Goal: Contribute content

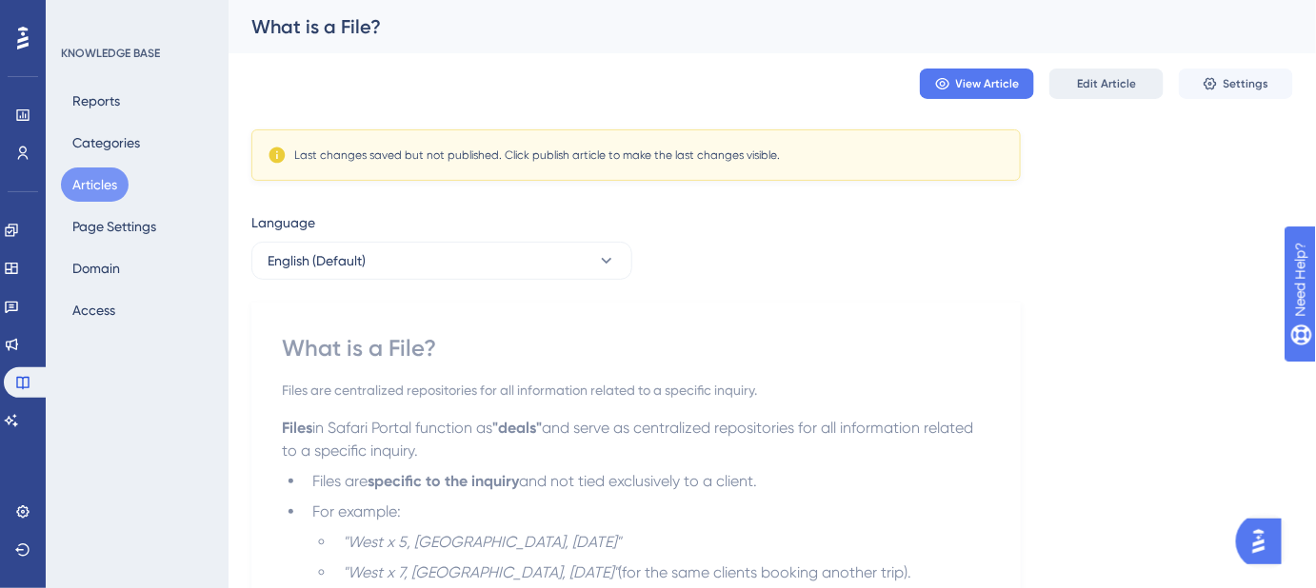
click at [1106, 86] on span "Edit Article" at bounding box center [1106, 83] width 59 height 15
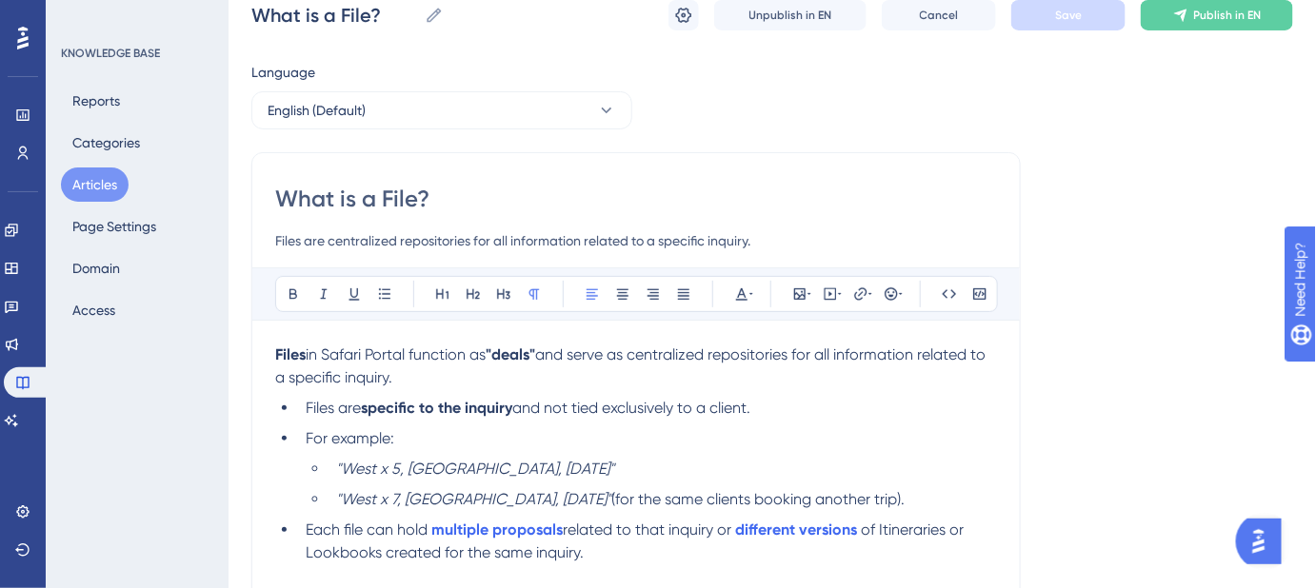
scroll to position [29, 0]
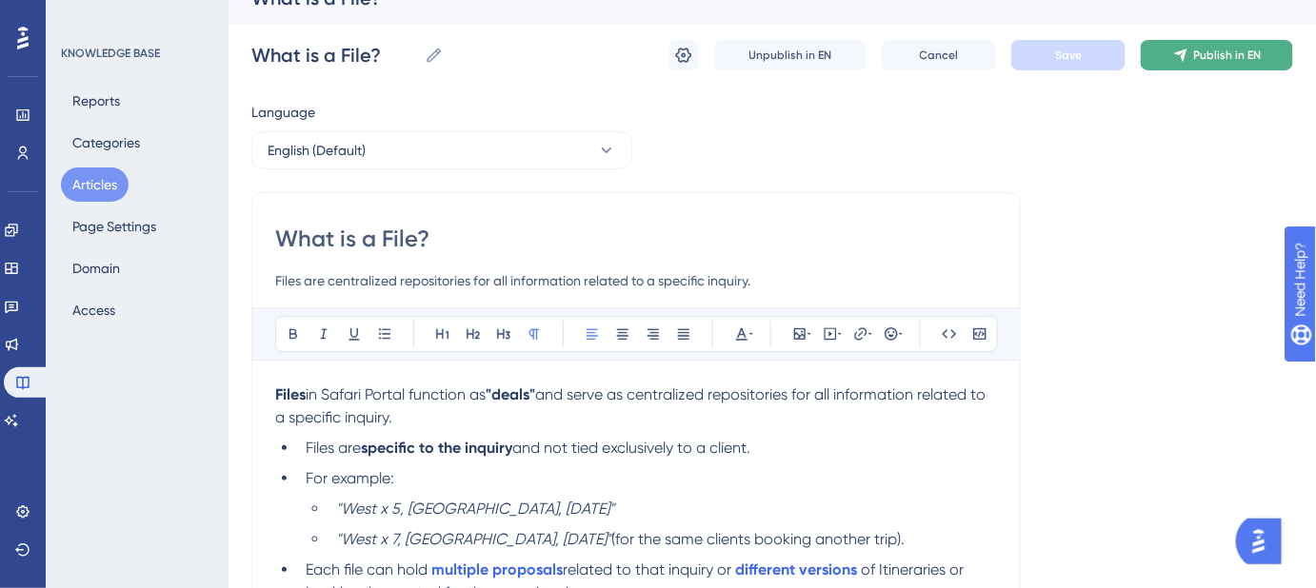
click at [1199, 55] on span "Publish in EN" at bounding box center [1228, 55] width 68 height 15
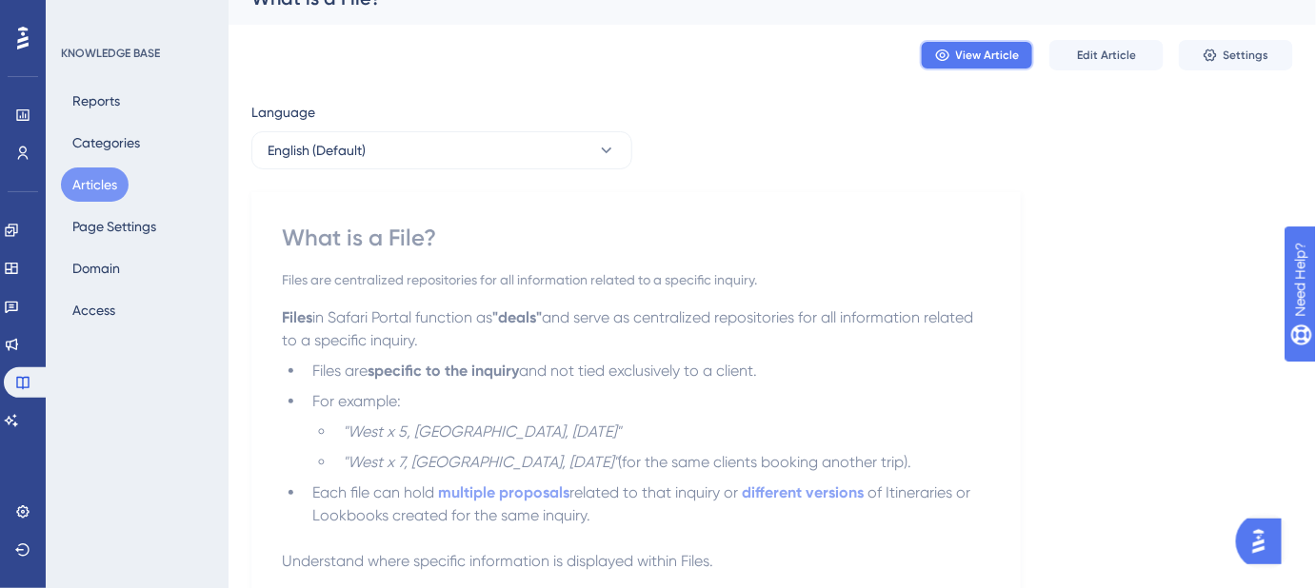
click at [986, 61] on span "View Article" at bounding box center [988, 55] width 64 height 15
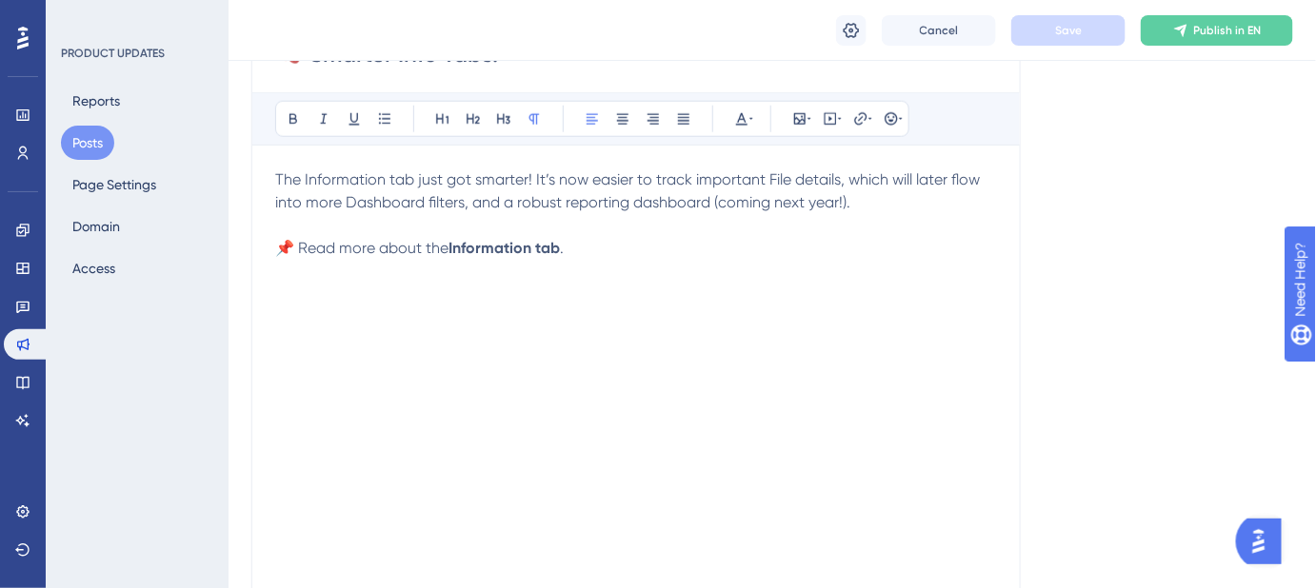
scroll to position [605, 0]
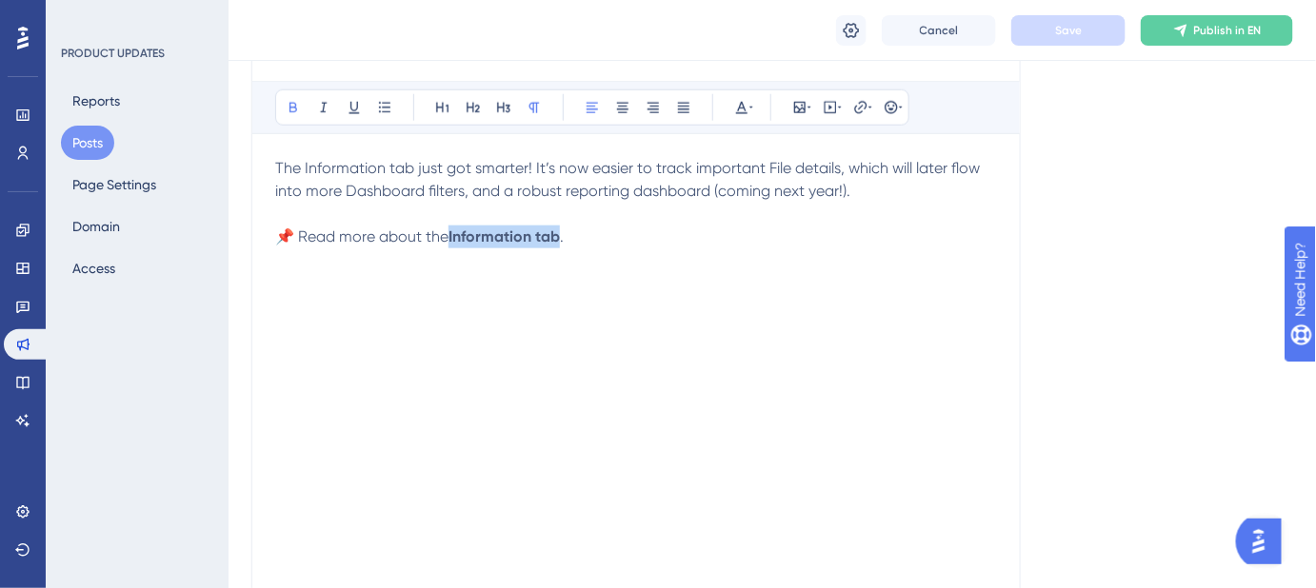
drag, startPoint x: 538, startPoint y: 236, endPoint x: 454, endPoint y: 236, distance: 83.8
click at [454, 236] on p "📌 Read more about the Information tab ." at bounding box center [636, 237] width 722 height 23
click at [861, 113] on icon at bounding box center [860, 107] width 15 height 15
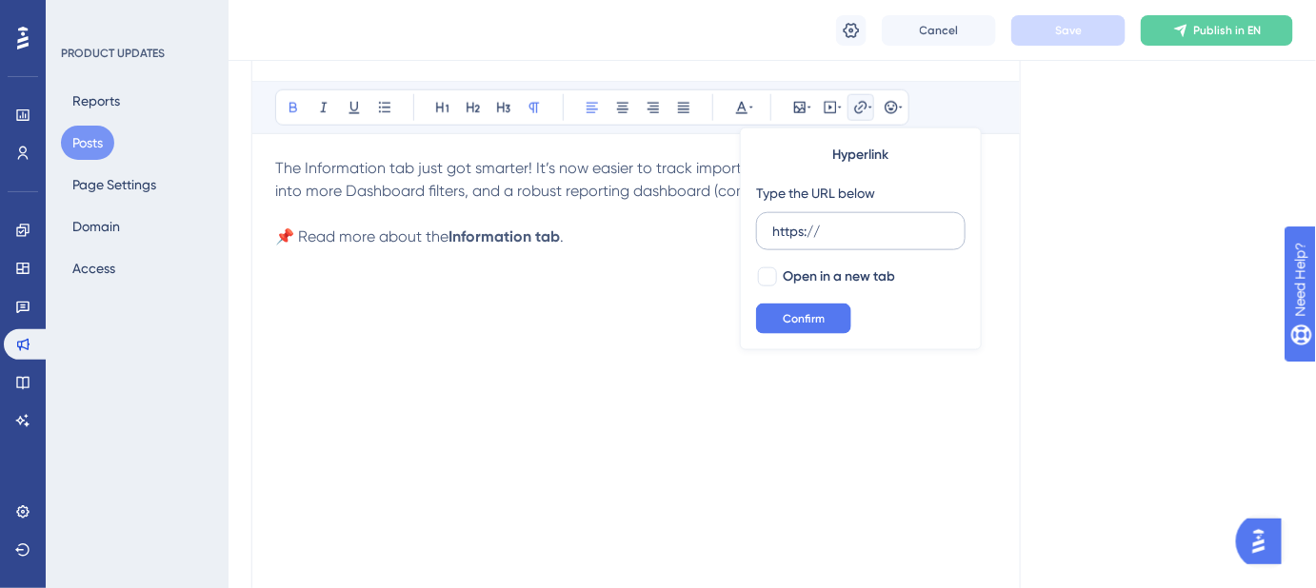
drag, startPoint x: 842, startPoint y: 228, endPoint x: 763, endPoint y: 228, distance: 80.0
click at [763, 229] on label "https://" at bounding box center [860, 231] width 209 height 38
click at [772, 229] on input "https://" at bounding box center [860, 231] width 177 height 21
type input "https://help.safariportal.app/en/articles/6058-what-is-a-file"
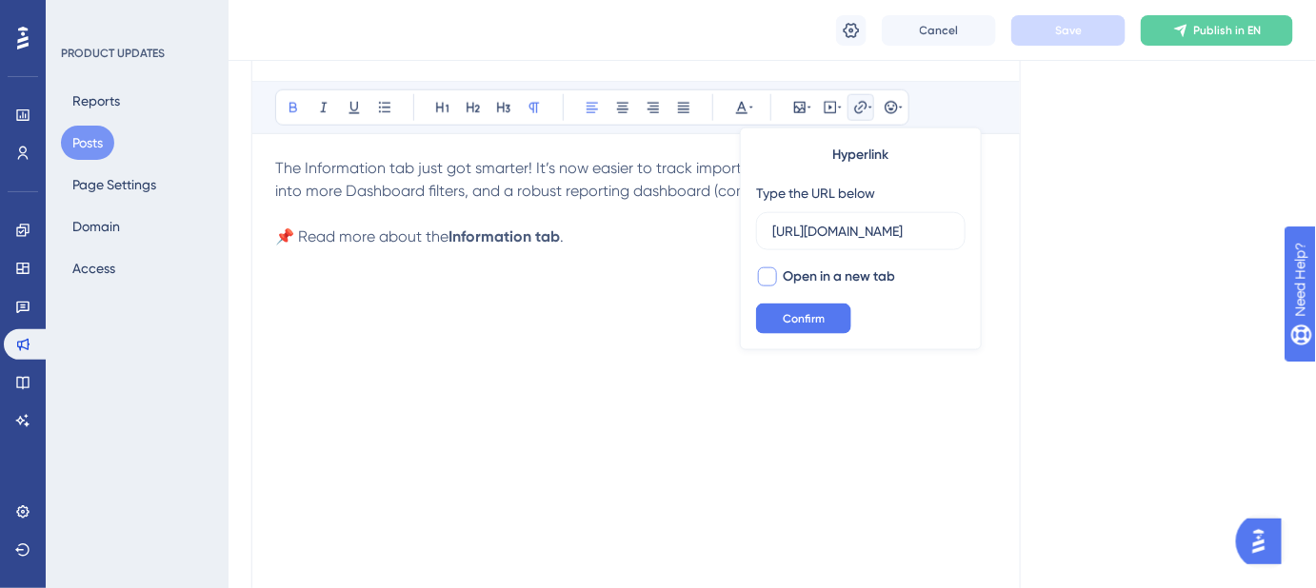
click at [771, 275] on div at bounding box center [767, 277] width 19 height 19
checkbox input "true"
click at [783, 313] on span "Confirm" at bounding box center [804, 318] width 42 height 15
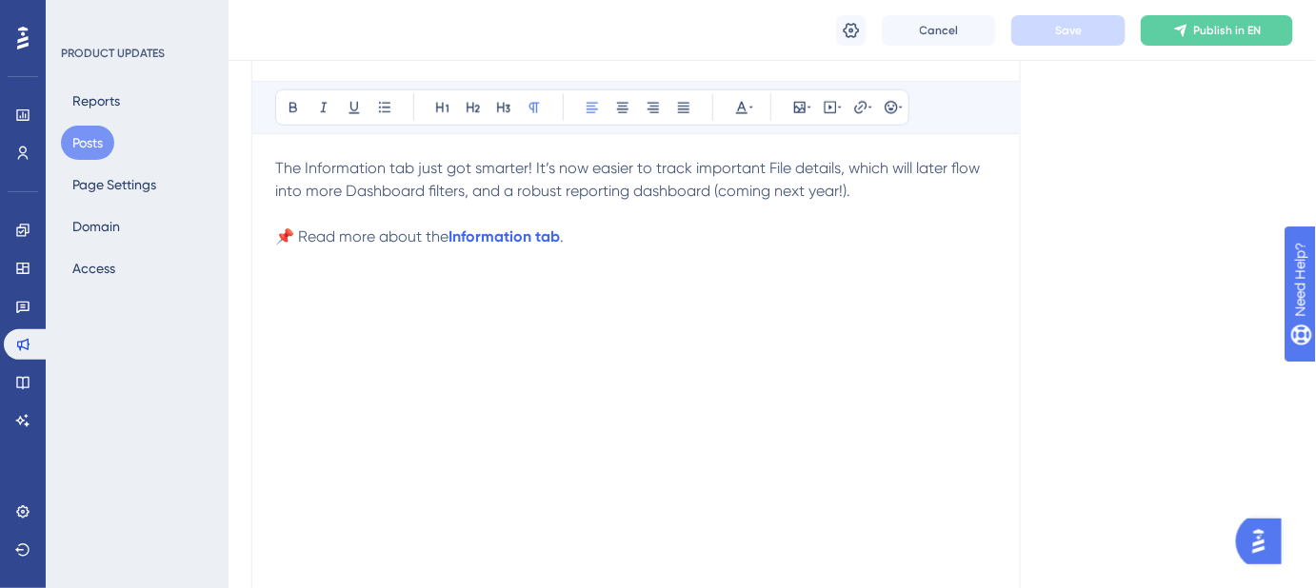
click at [899, 345] on div "The Information tab just got smarter! It’s now easier to track important File d…" at bounding box center [636, 366] width 722 height 419
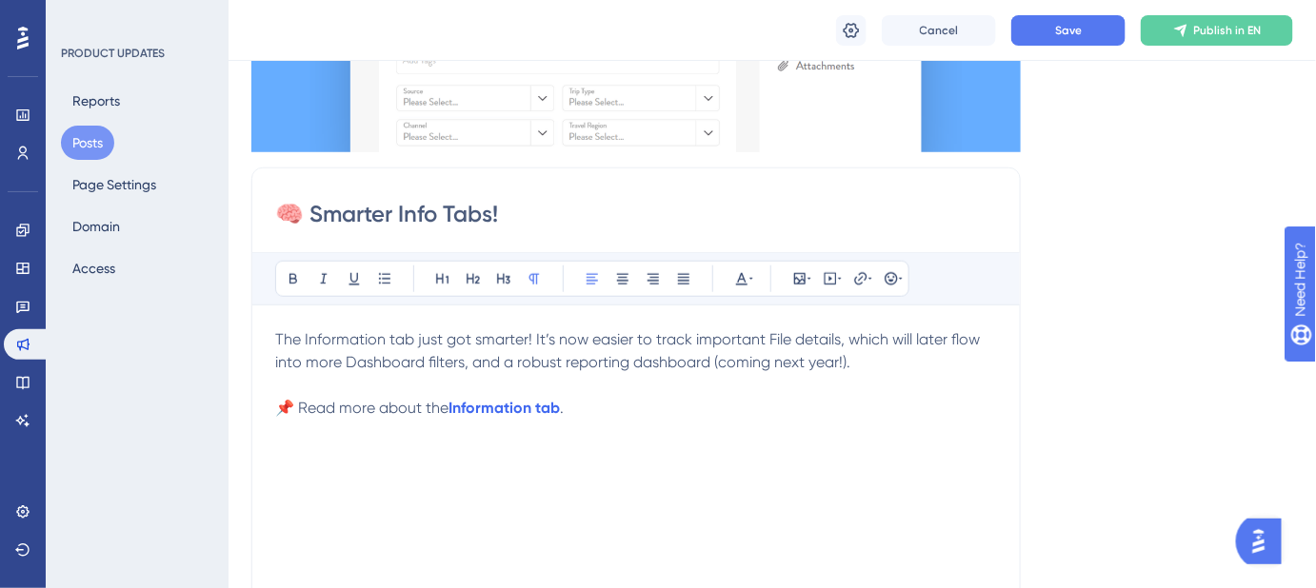
scroll to position [432, 0]
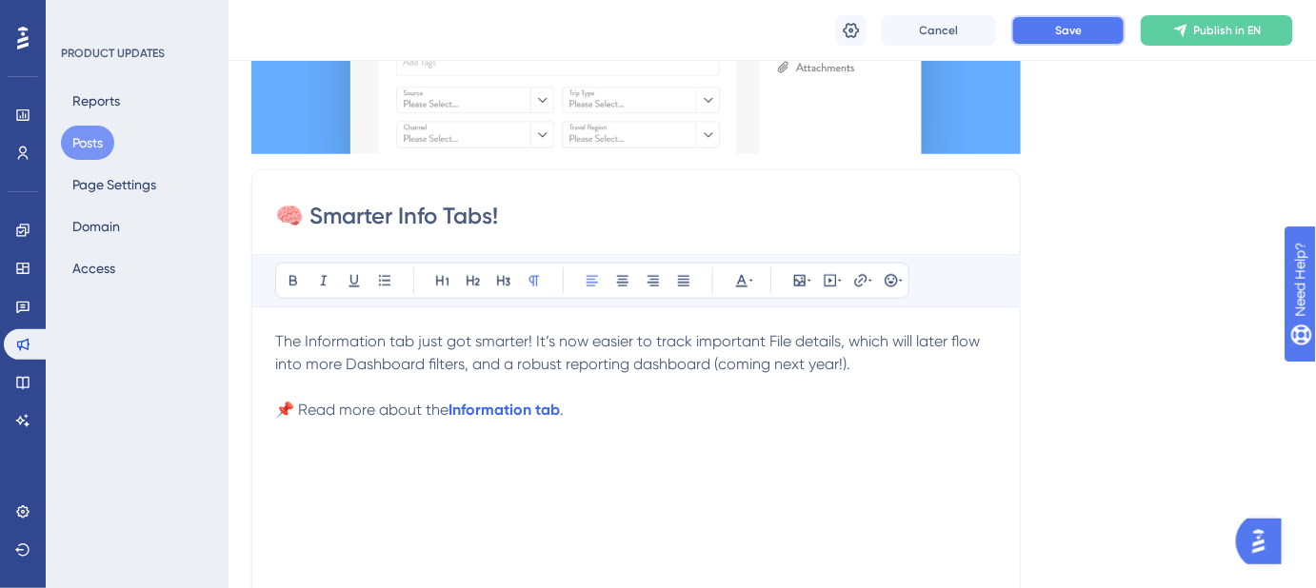
click at [1052, 37] on button "Save" at bounding box center [1068, 30] width 114 height 30
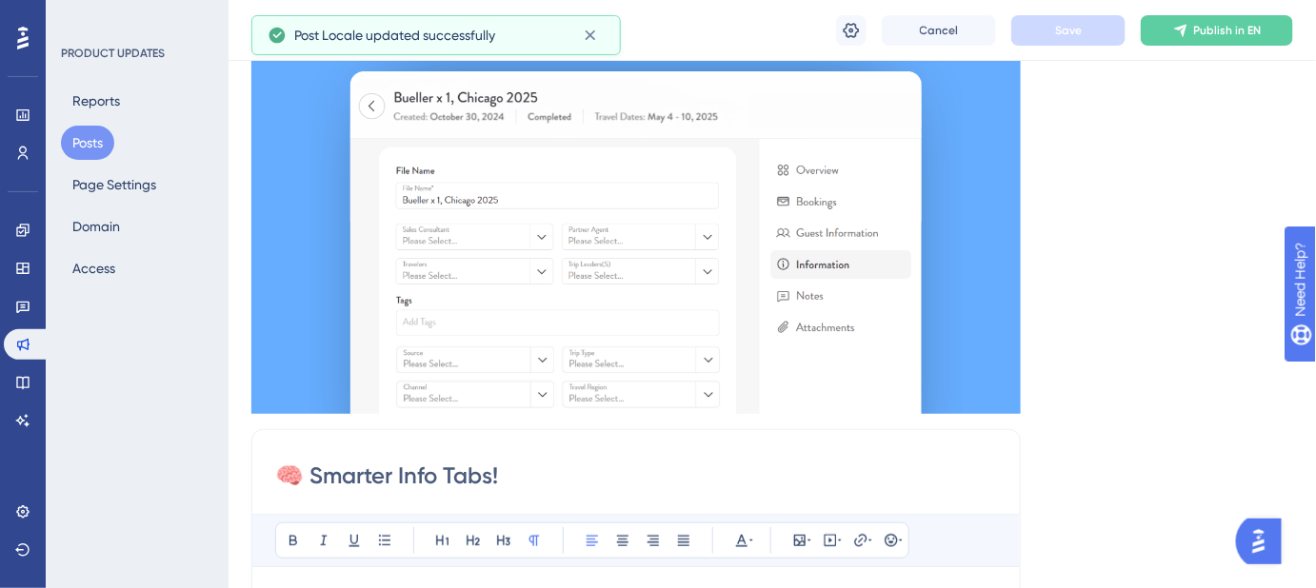
scroll to position [0, 0]
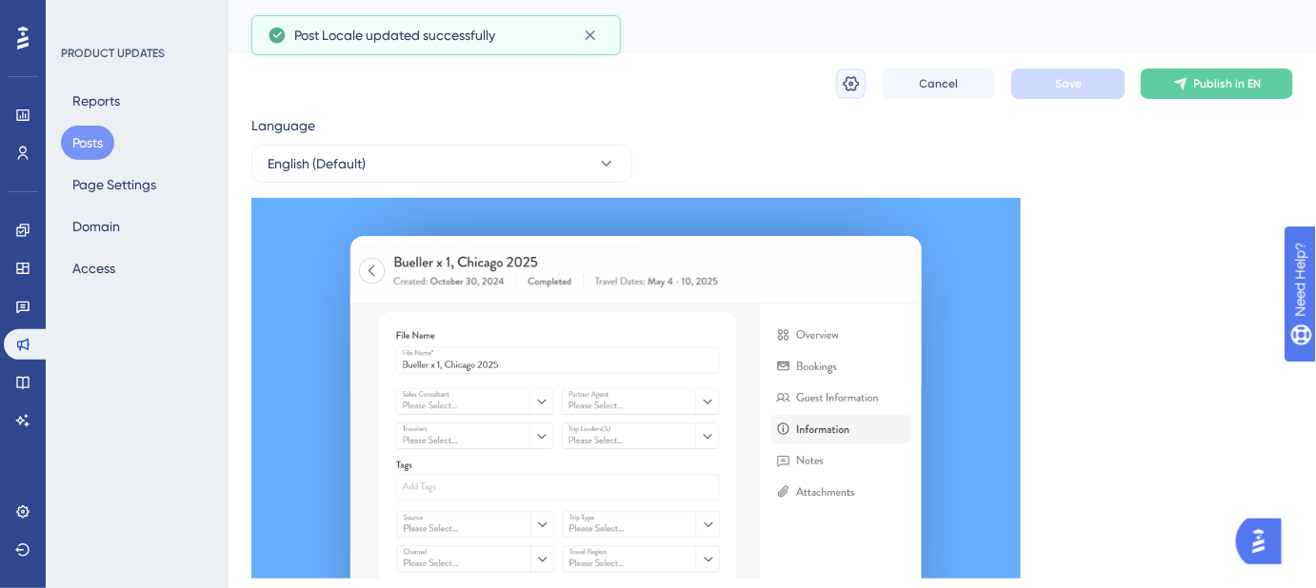
click at [855, 80] on icon at bounding box center [851, 83] width 19 height 19
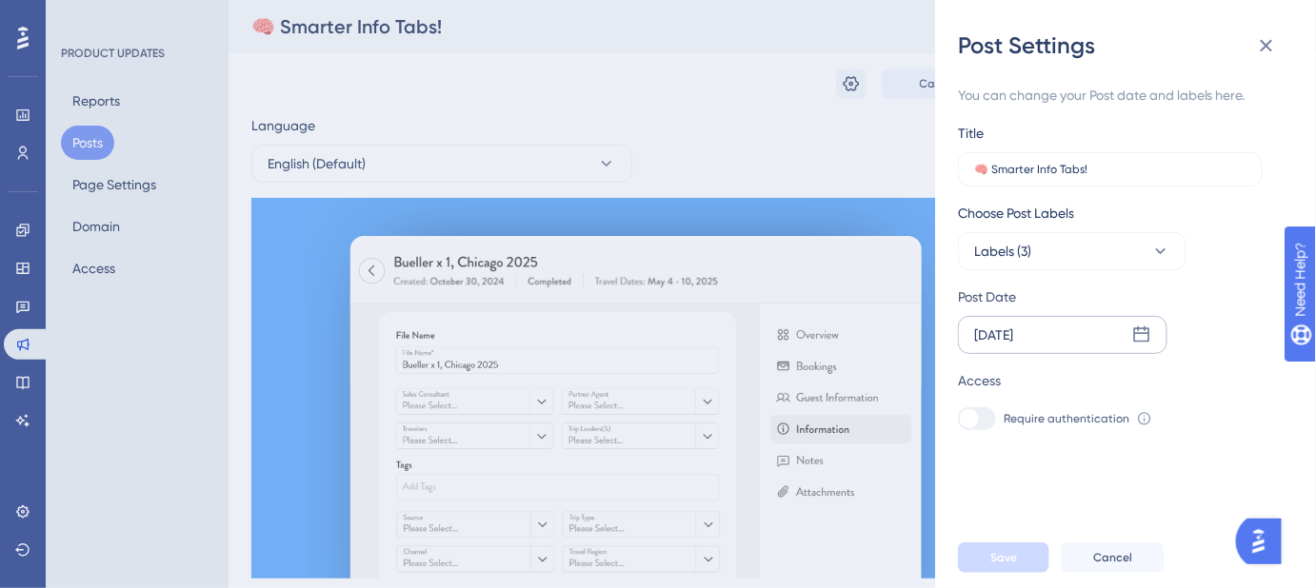
click at [1138, 337] on icon at bounding box center [1141, 335] width 19 height 19
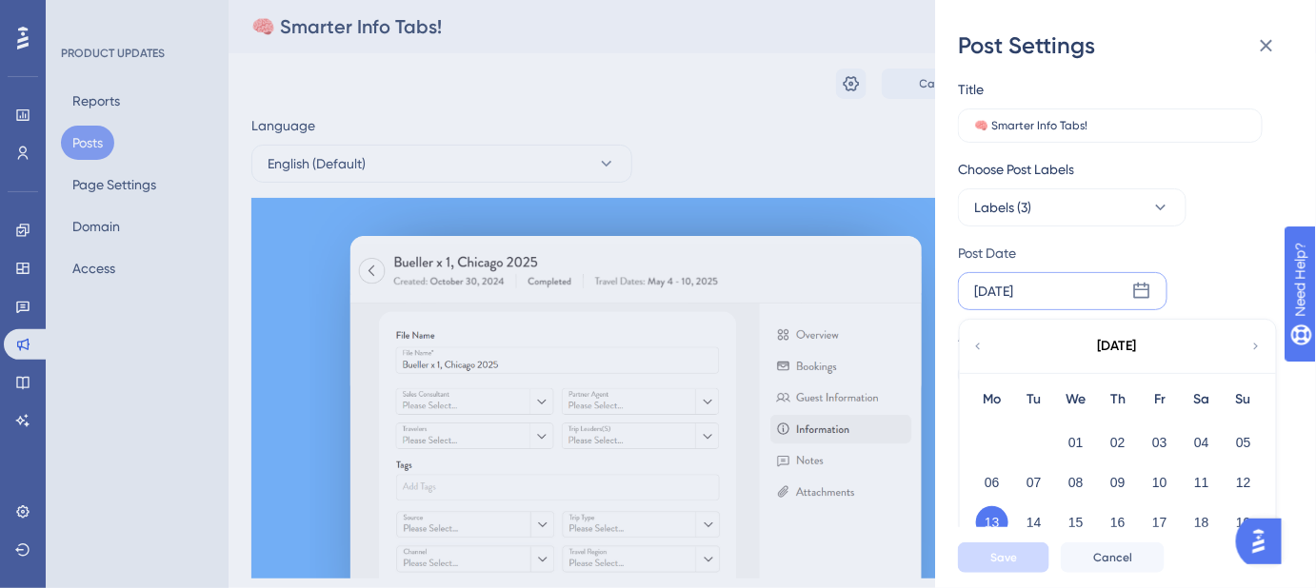
scroll to position [86, 0]
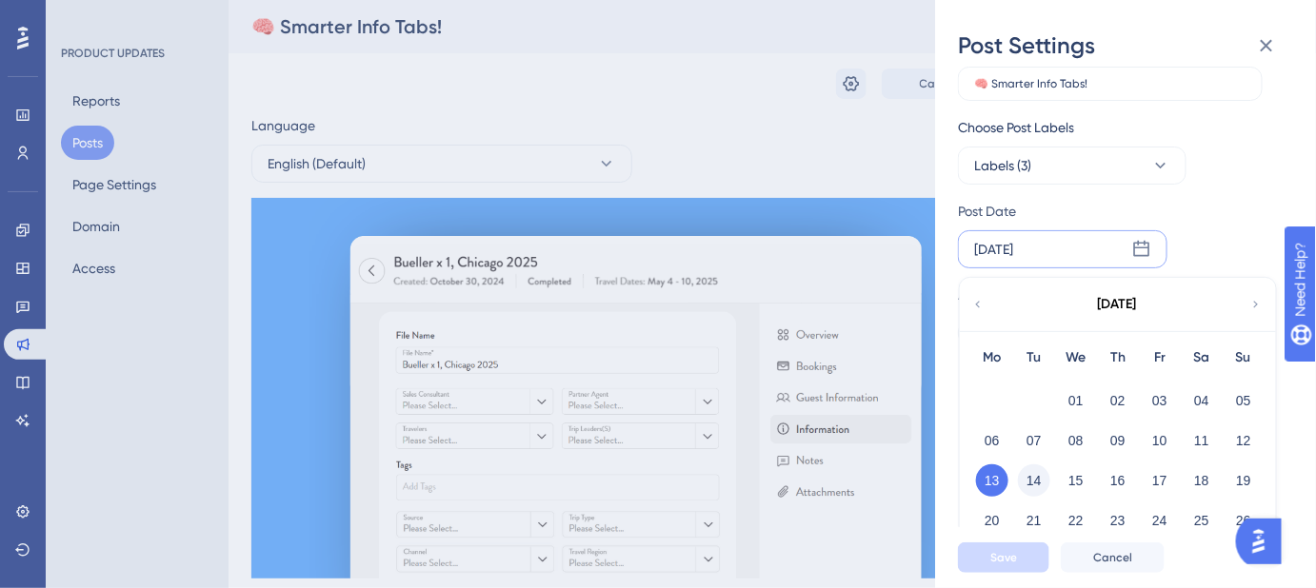
click at [1028, 478] on button "14" at bounding box center [1034, 481] width 32 height 32
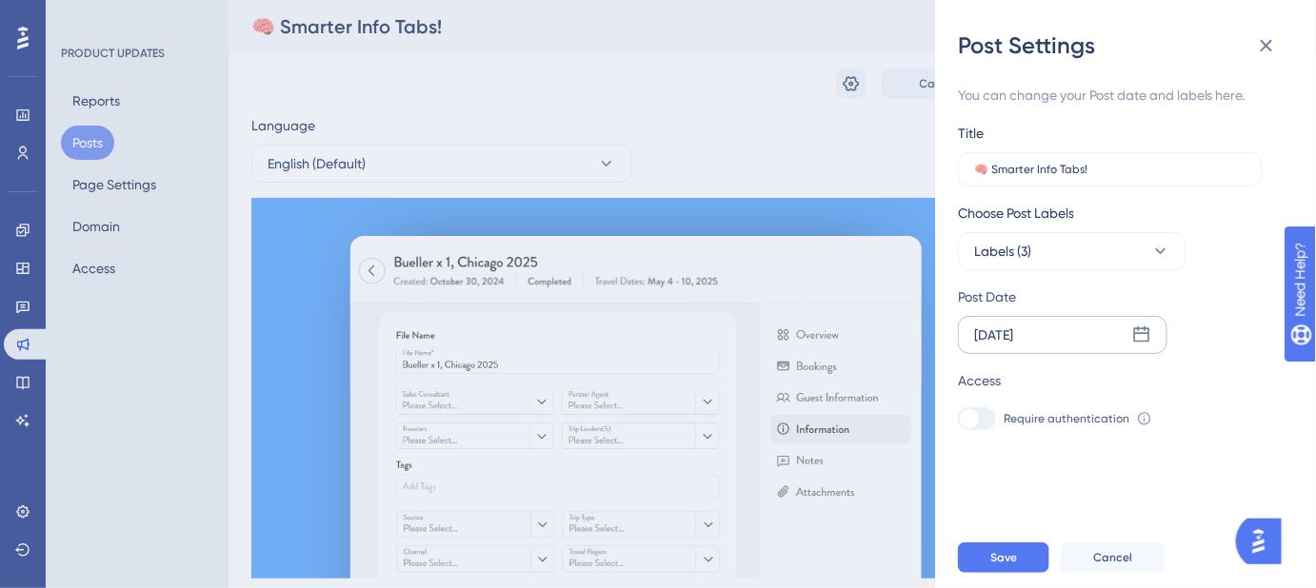
scroll to position [0, 0]
click at [1002, 565] on span "Save" at bounding box center [1003, 557] width 27 height 15
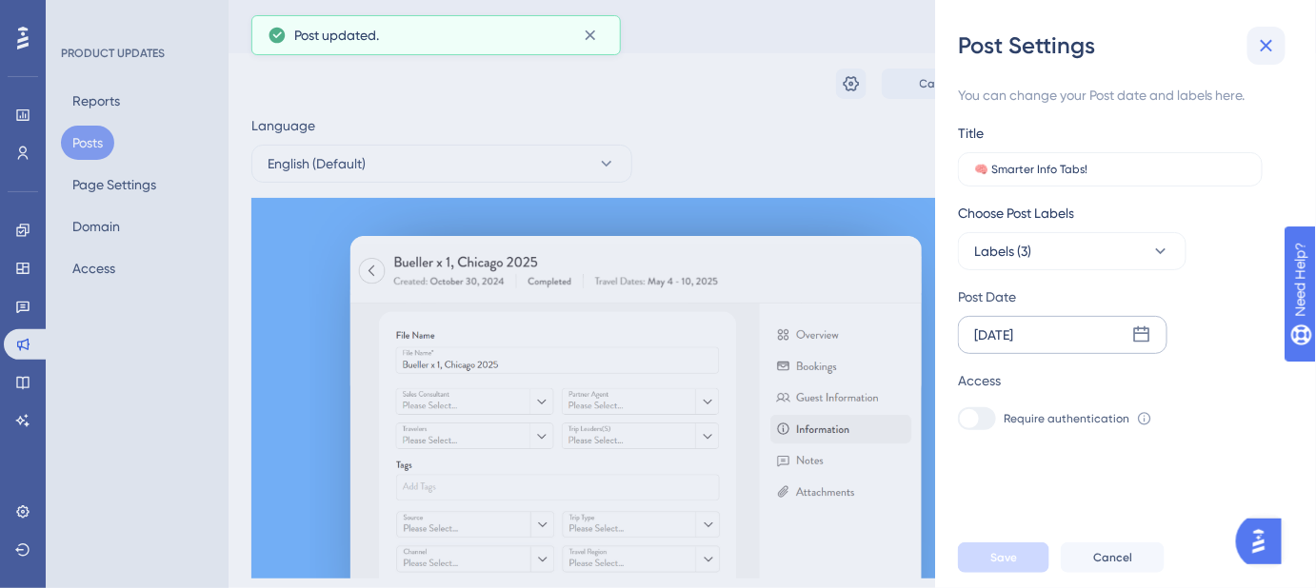
click at [1266, 48] on icon at bounding box center [1266, 45] width 23 height 23
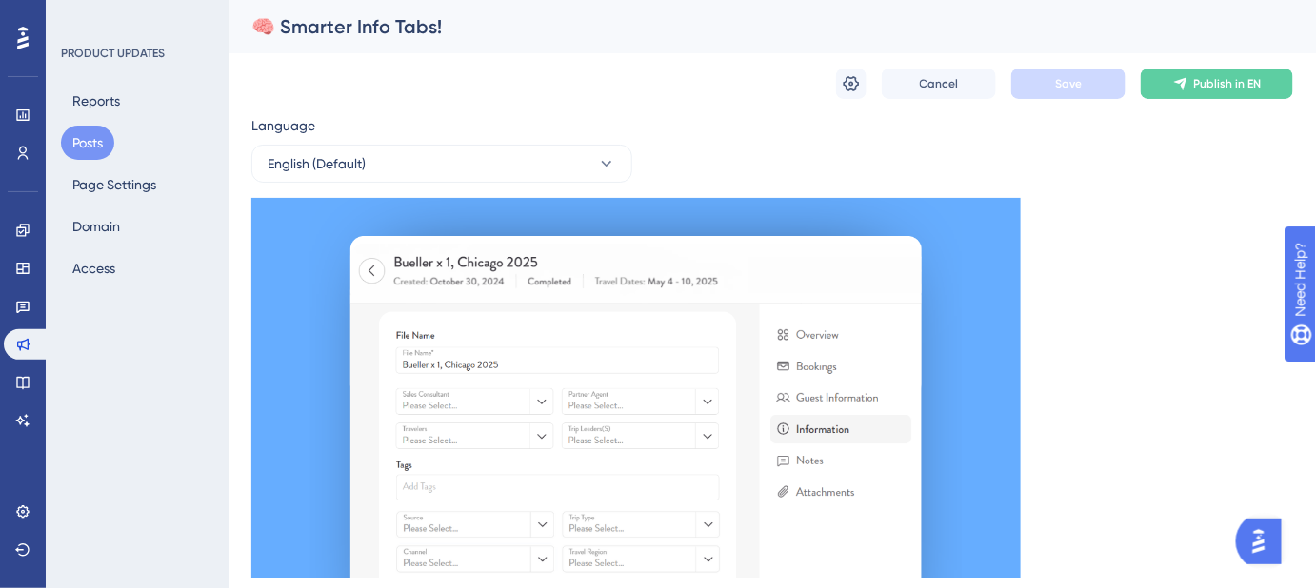
click at [437, 30] on div "🧠 Smarter Info Tabs!" at bounding box center [748, 26] width 994 height 27
click at [434, 30] on div "🧠 Smarter Info Tabs!" at bounding box center [748, 26] width 994 height 27
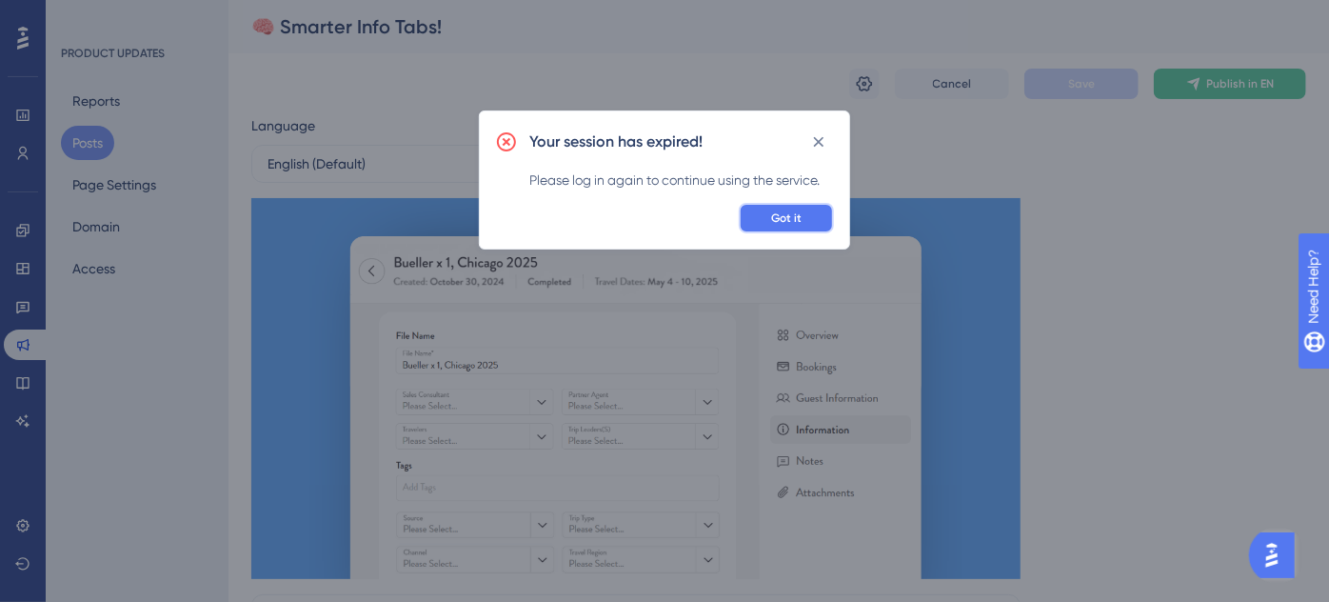
click at [794, 215] on span "Got it" at bounding box center [786, 217] width 30 height 15
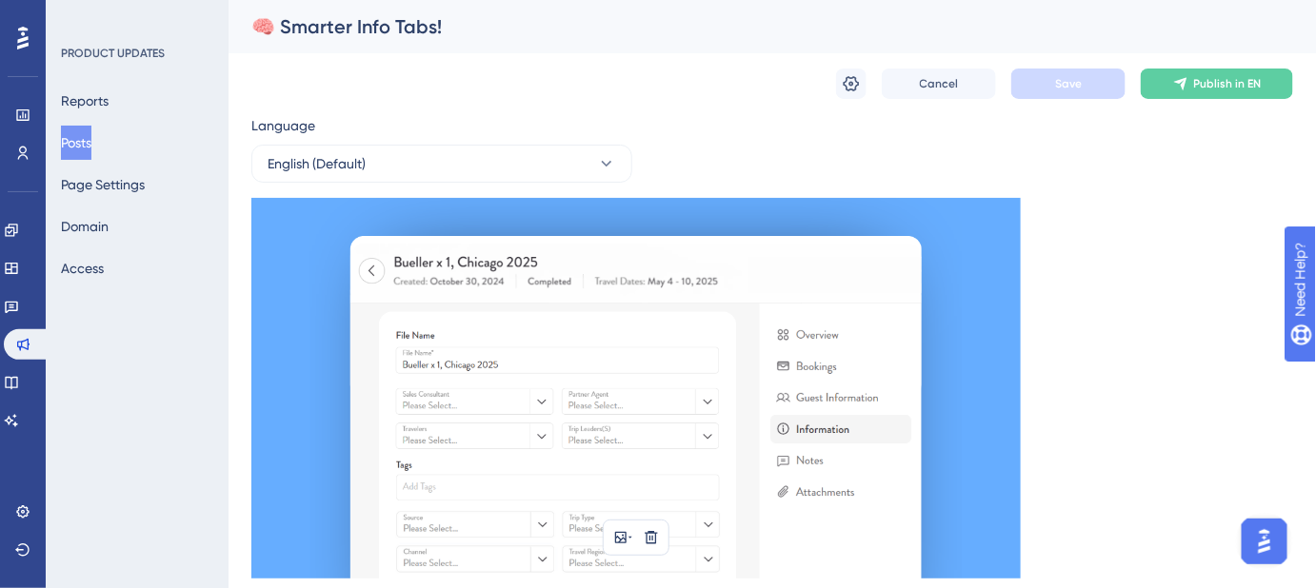
click at [698, 400] on img at bounding box center [635, 388] width 769 height 381
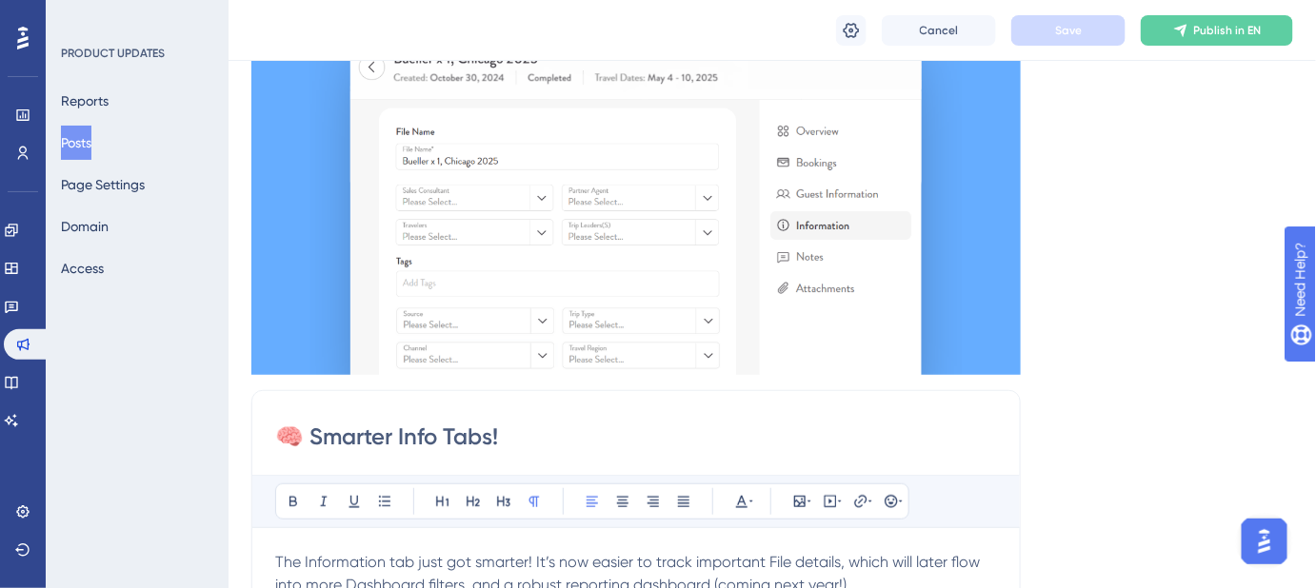
scroll to position [346, 0]
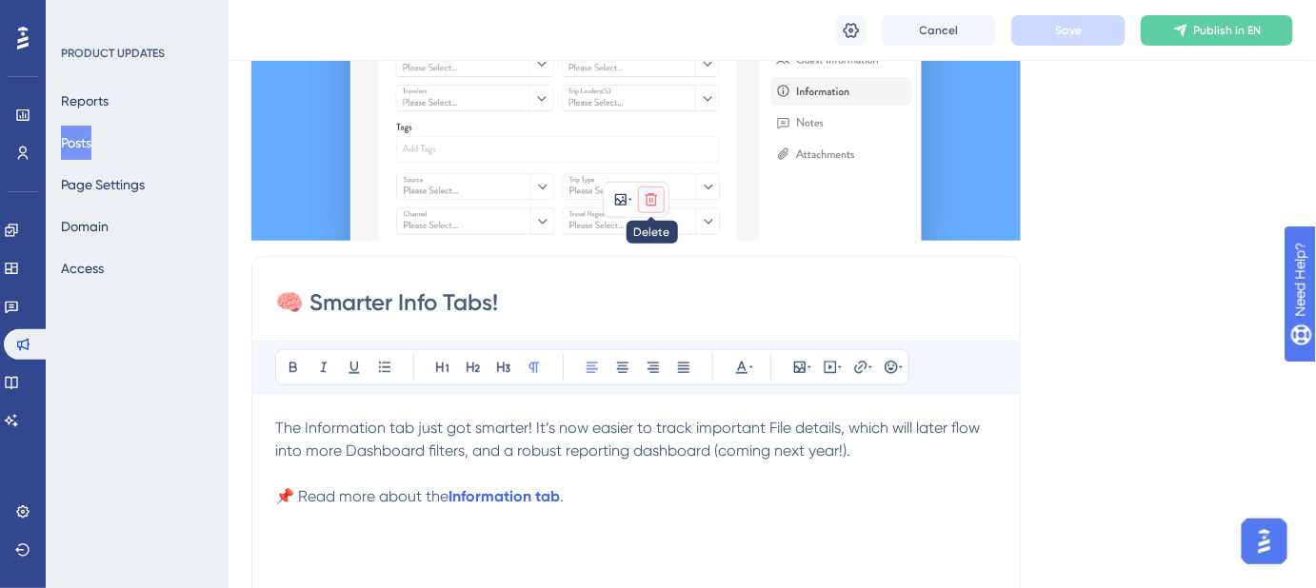
click at [651, 198] on icon at bounding box center [651, 199] width 15 height 15
click at [655, 246] on icon at bounding box center [651, 244] width 19 height 19
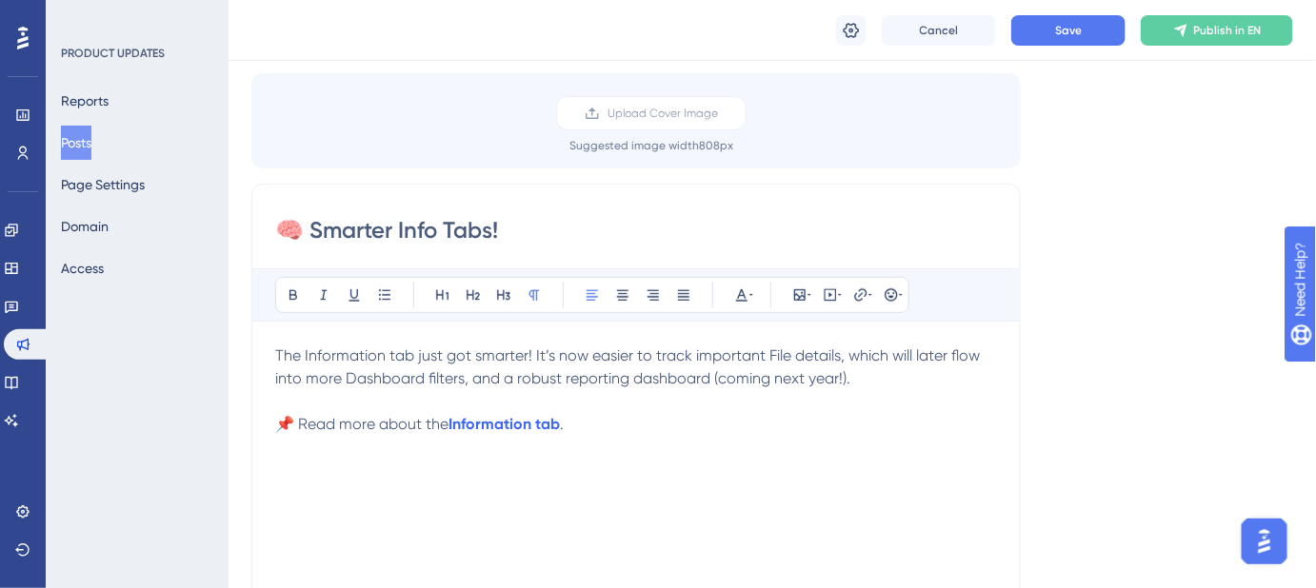
scroll to position [0, 0]
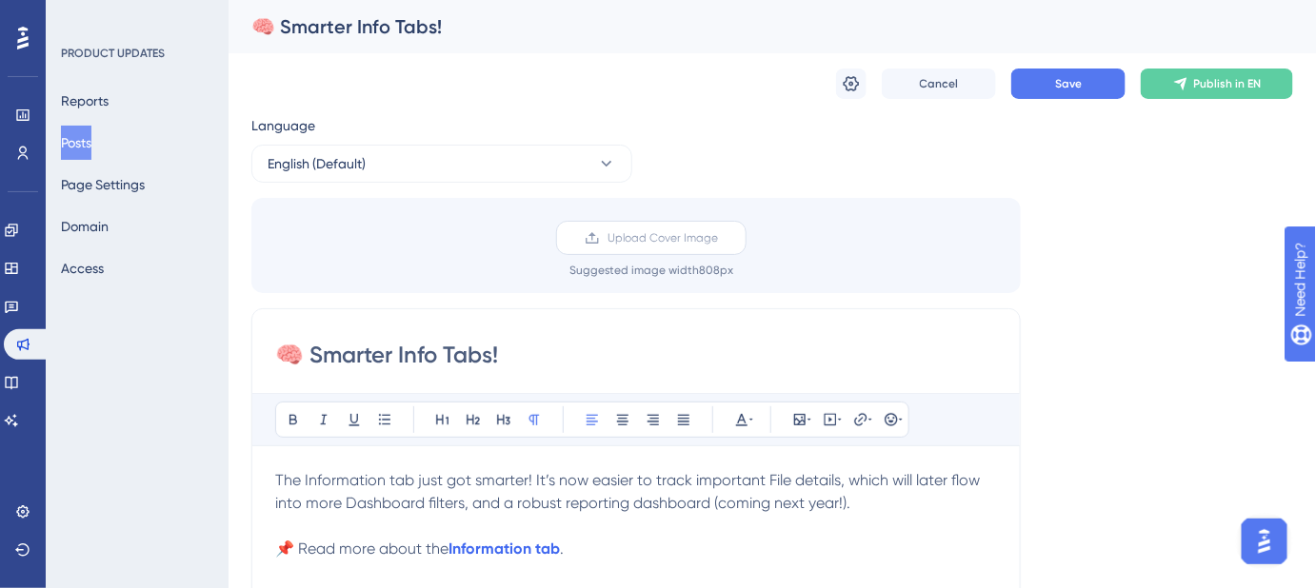
click at [646, 225] on label "Upload Cover Image" at bounding box center [651, 238] width 190 height 34
click at [718, 238] on input "Upload Cover Image" at bounding box center [718, 238] width 0 height 0
click at [667, 242] on span "Upload Cover Image" at bounding box center [662, 237] width 110 height 15
click at [718, 238] on input "Upload Cover Image" at bounding box center [718, 238] width 0 height 0
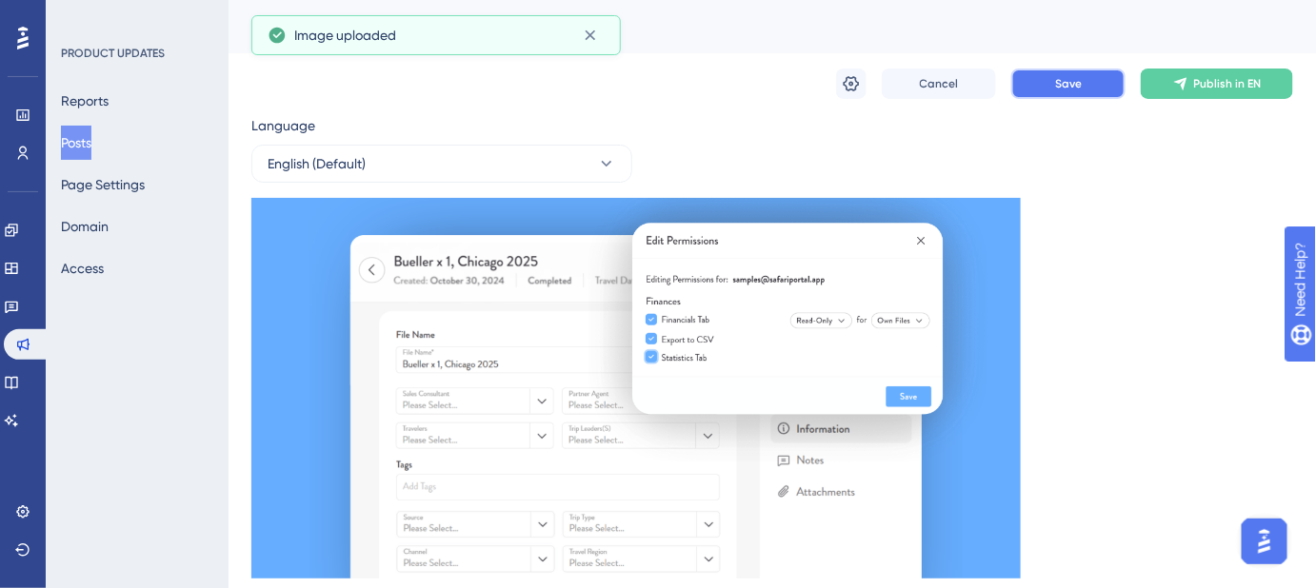
click at [1066, 83] on span "Save" at bounding box center [1068, 83] width 27 height 15
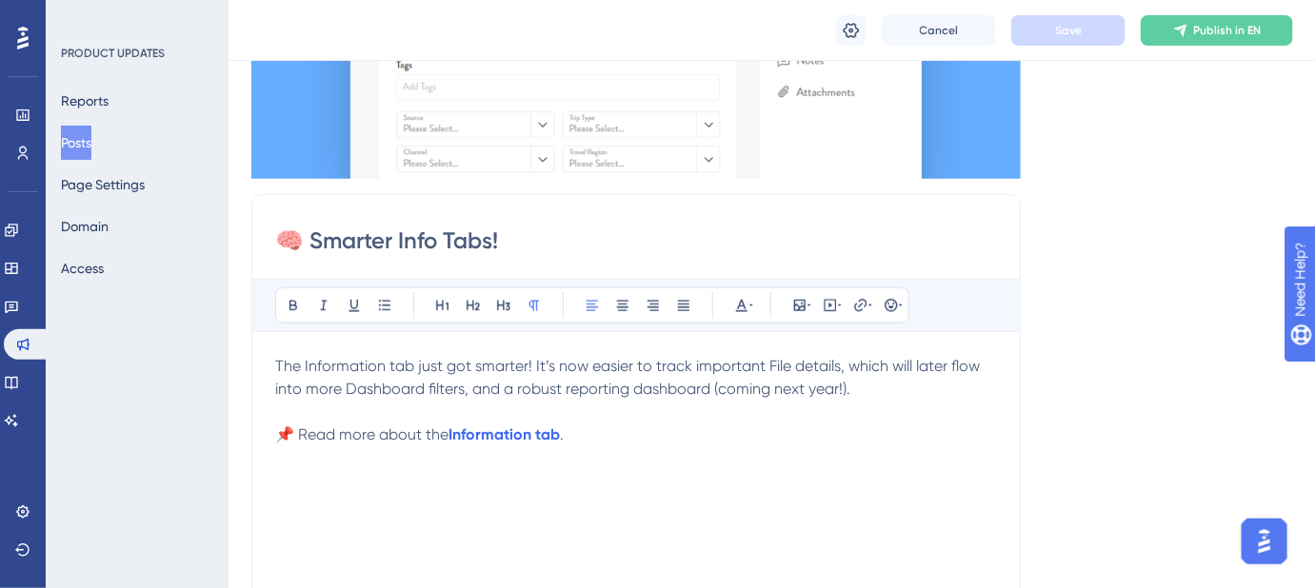
scroll to position [432, 0]
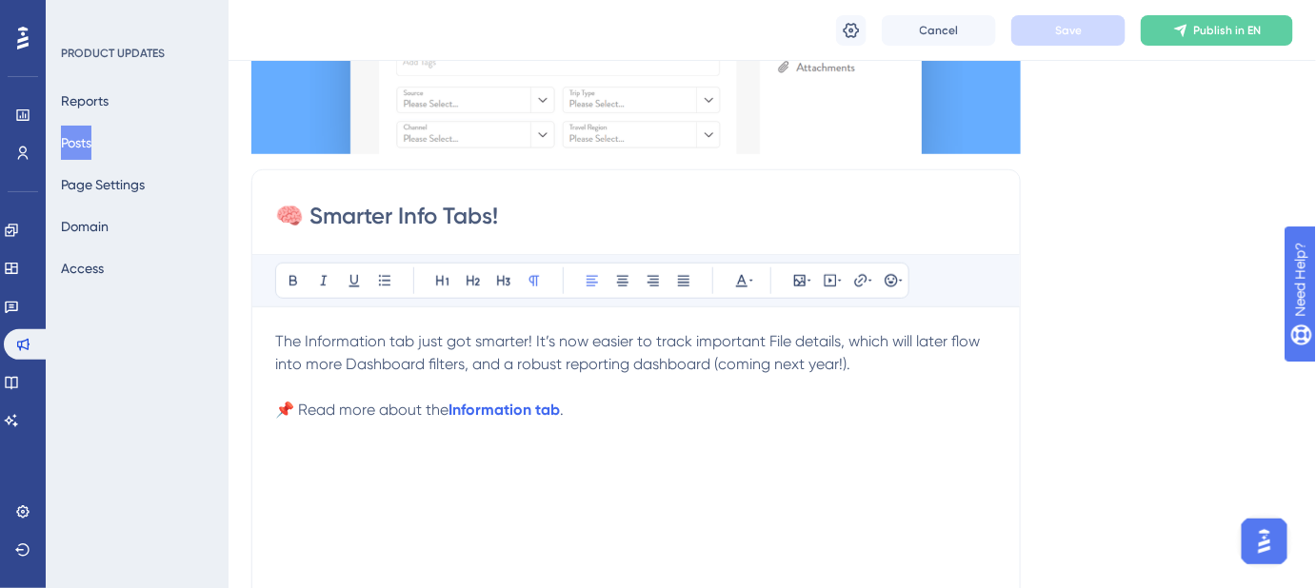
click at [608, 407] on p "📌 Read more about the Information tab ." at bounding box center [636, 410] width 722 height 23
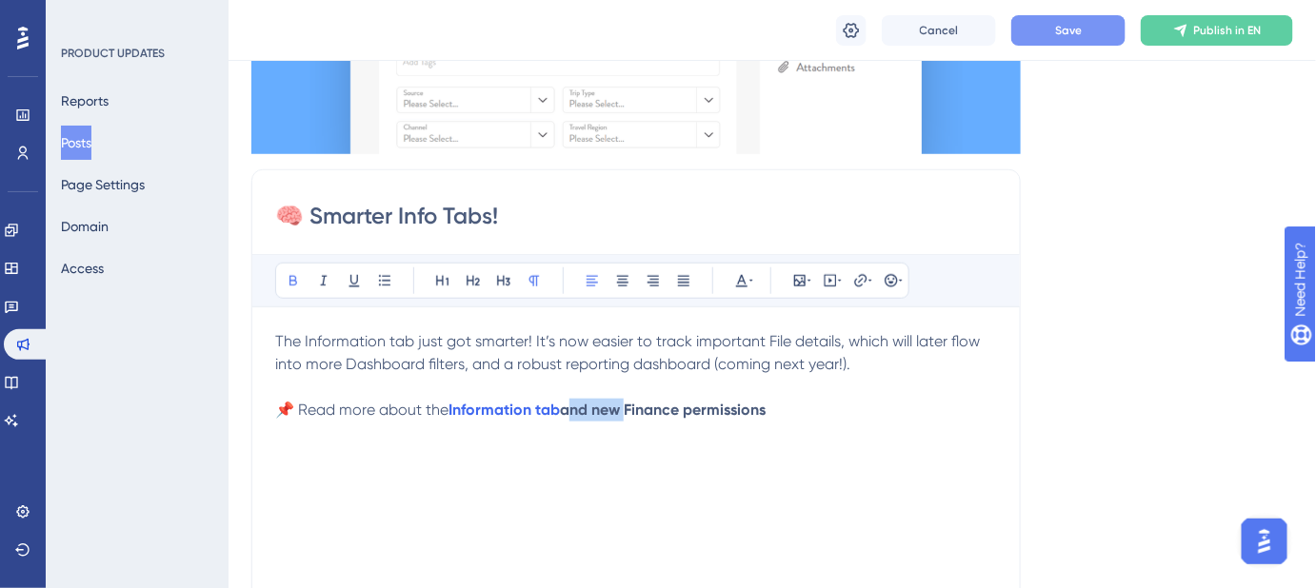
drag, startPoint x: 625, startPoint y: 410, endPoint x: 569, endPoint y: 410, distance: 56.2
click at [569, 410] on strong "and new Finance permissions" at bounding box center [663, 410] width 206 height 18
click at [777, 412] on p "📌 Read more about the Information tab and new Finance permissions" at bounding box center [636, 410] width 722 height 23
drag, startPoint x: 773, startPoint y: 409, endPoint x: 632, endPoint y: 407, distance: 140.9
click at [632, 407] on strong "Finance permissions" at bounding box center [695, 410] width 142 height 18
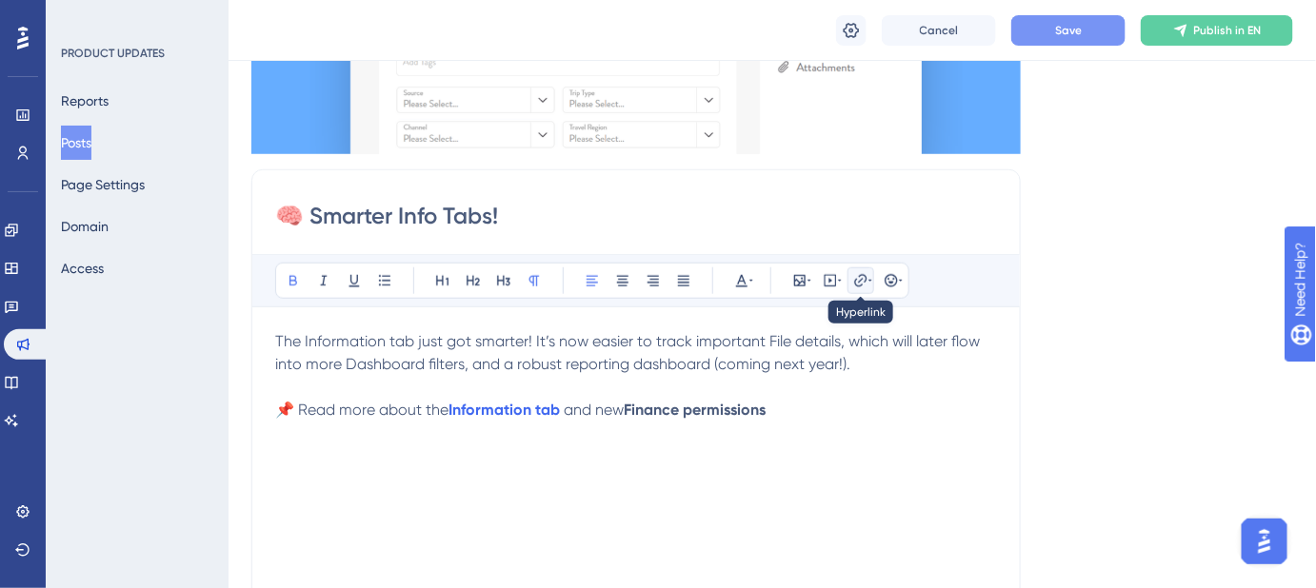
click at [861, 276] on icon at bounding box center [860, 280] width 15 height 15
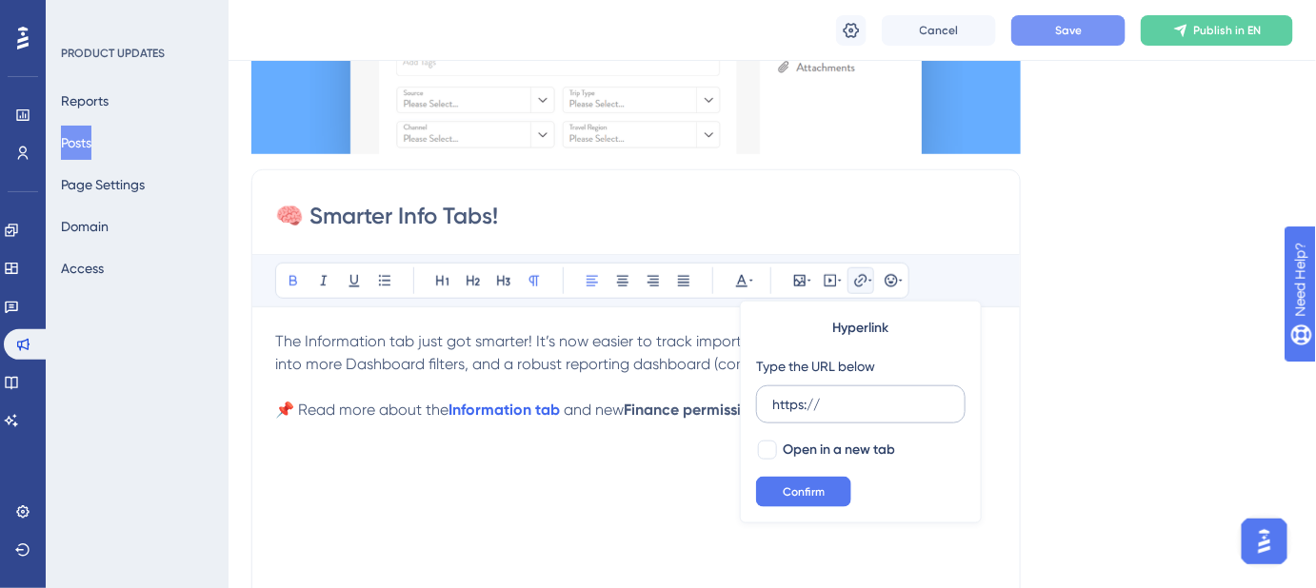
drag, startPoint x: 832, startPoint y: 400, endPoint x: 764, endPoint y: 404, distance: 67.7
click at [764, 404] on label "https://" at bounding box center [860, 405] width 209 height 38
click at [772, 404] on input "https://" at bounding box center [860, 404] width 177 height 21
type input "https://help.safariportal.app/en/articles/5730-what-do-user-permissions-control…"
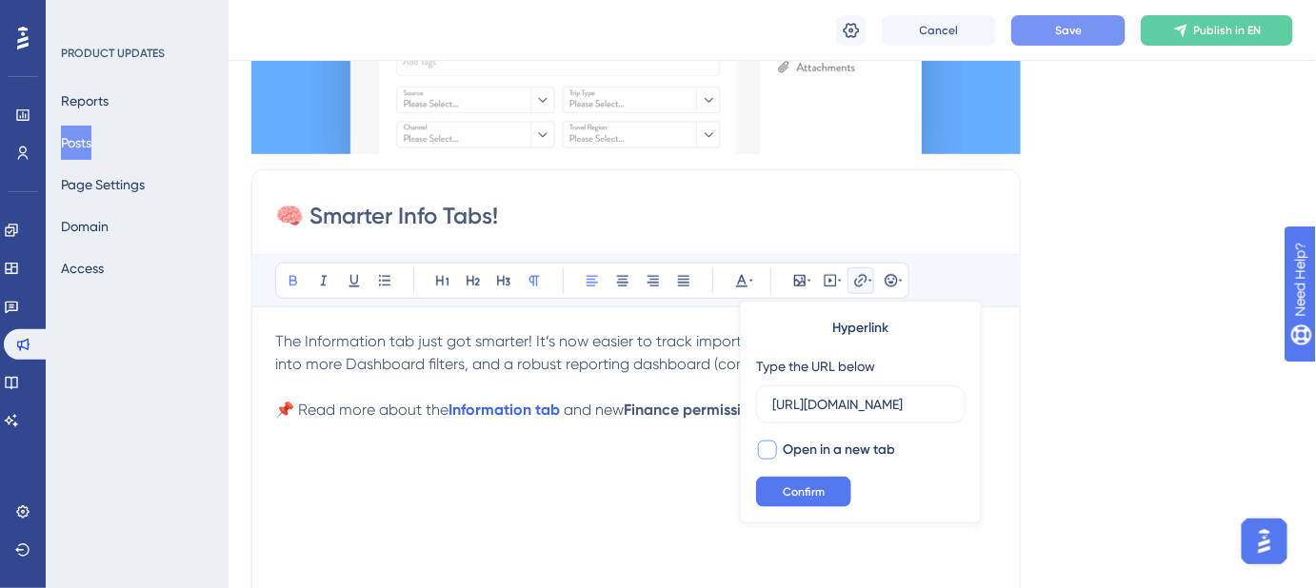
click at [774, 446] on div at bounding box center [767, 450] width 19 height 19
checkbox input "true"
drag, startPoint x: 786, startPoint y: 488, endPoint x: 812, endPoint y: 488, distance: 25.7
click at [789, 489] on span "Confirm" at bounding box center [804, 492] width 42 height 15
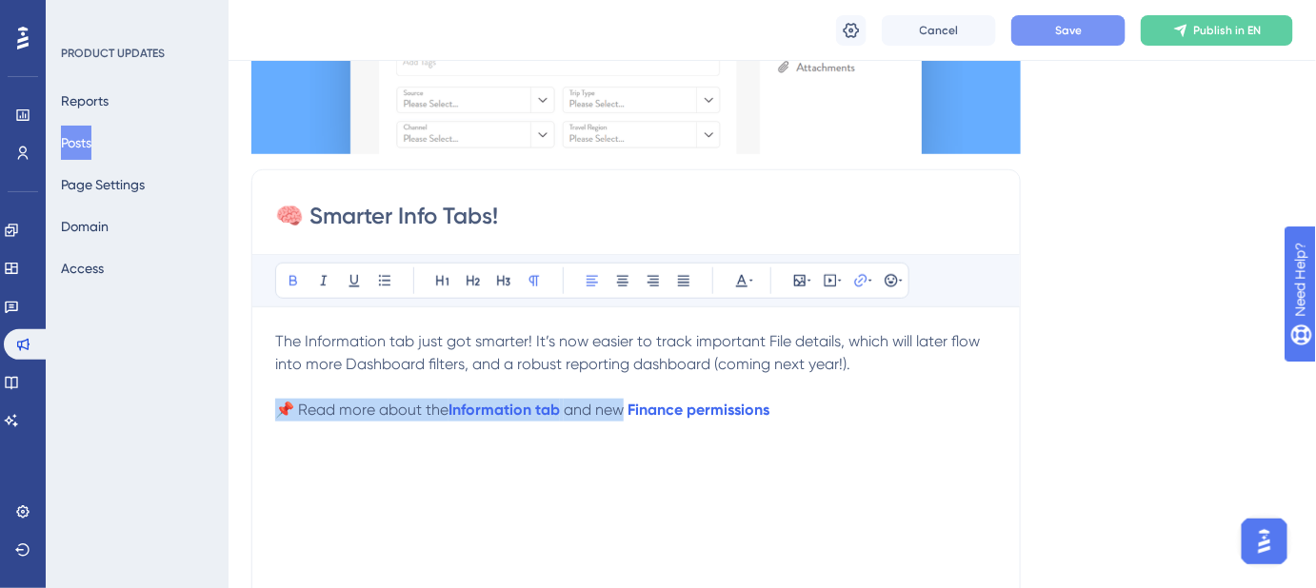
click at [976, 410] on p "📌 Read more about the Information tab and new Finance permissions" at bounding box center [636, 410] width 722 height 23
click at [812, 409] on p "📌 Read more about the Information tab and new Finance permissions" at bounding box center [636, 410] width 722 height 23
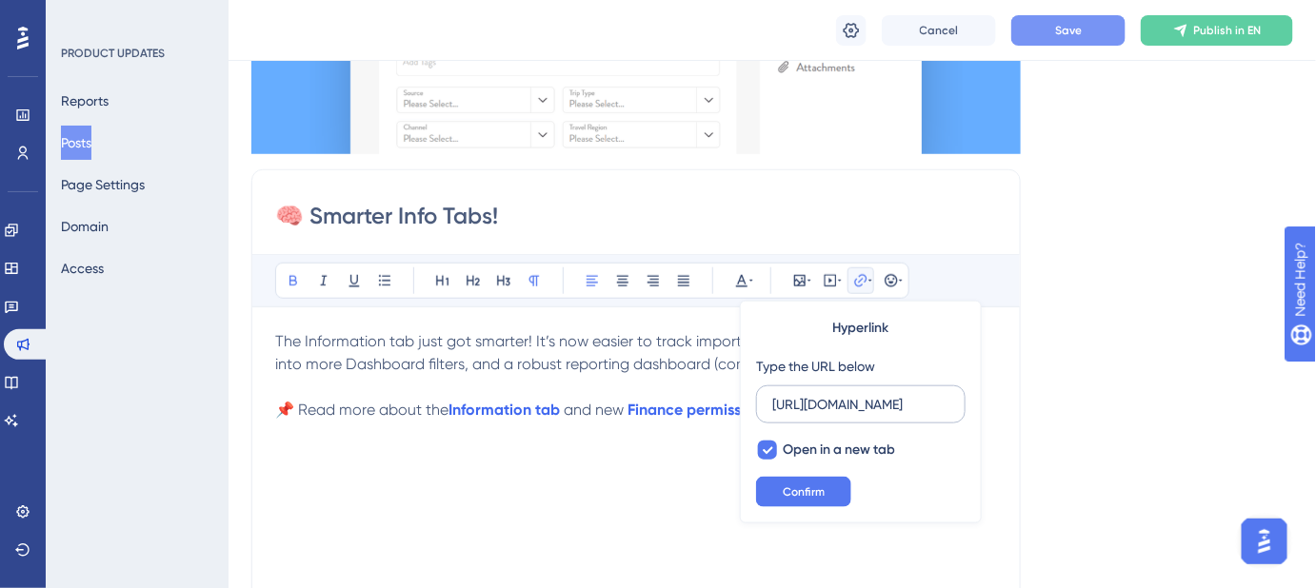
scroll to position [0, 431]
click at [1033, 466] on div "Language English (Default) Insert an Image Delete 🧠 Smarter Info Tabs! Bold Ita…" at bounding box center [771, 285] width 1041 height 1190
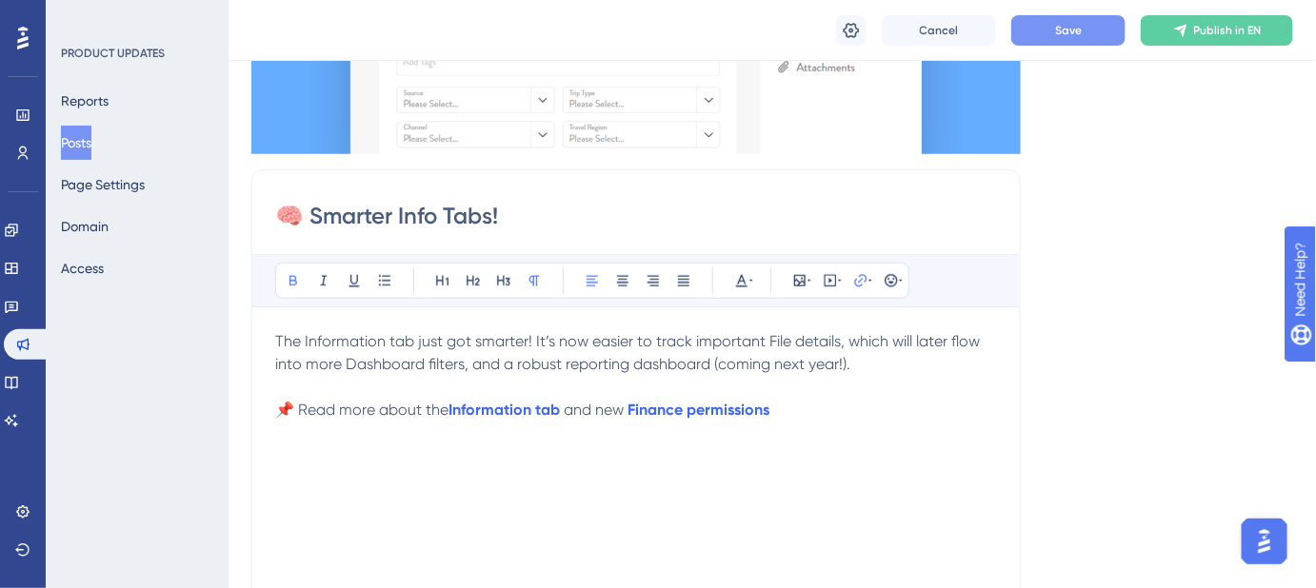
click at [862, 410] on p "📌 Read more about the Information tab and new Finance permissions" at bounding box center [636, 410] width 722 height 23
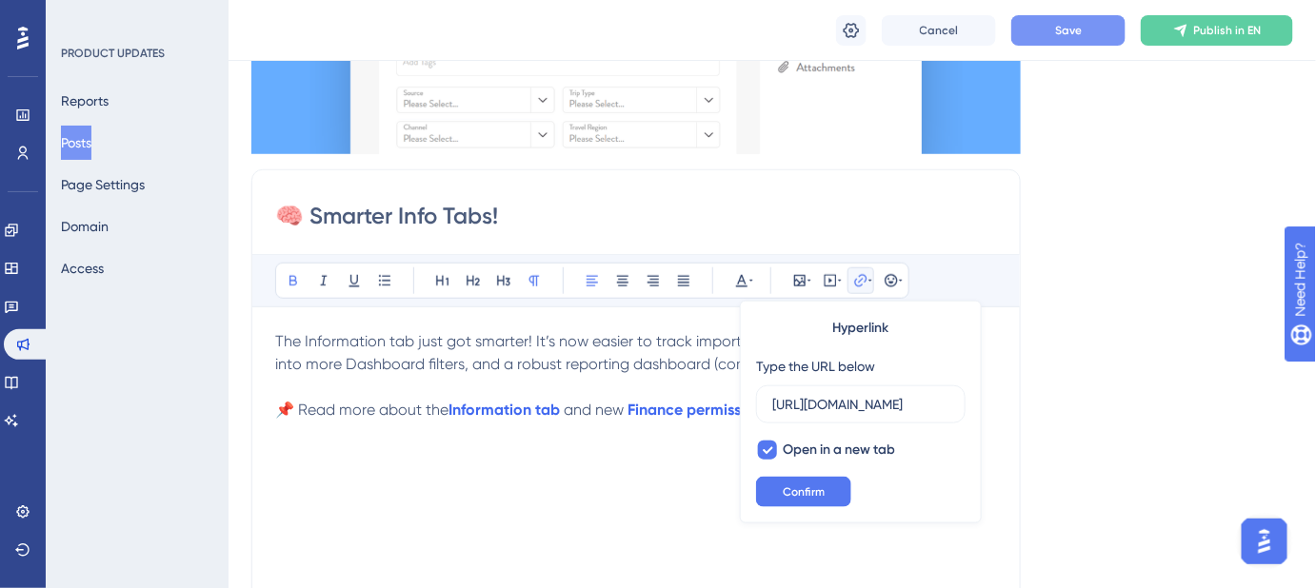
scroll to position [0, 431]
click at [669, 459] on div "The Information tab just got smarter! It’s now easier to track important File d…" at bounding box center [636, 539] width 722 height 419
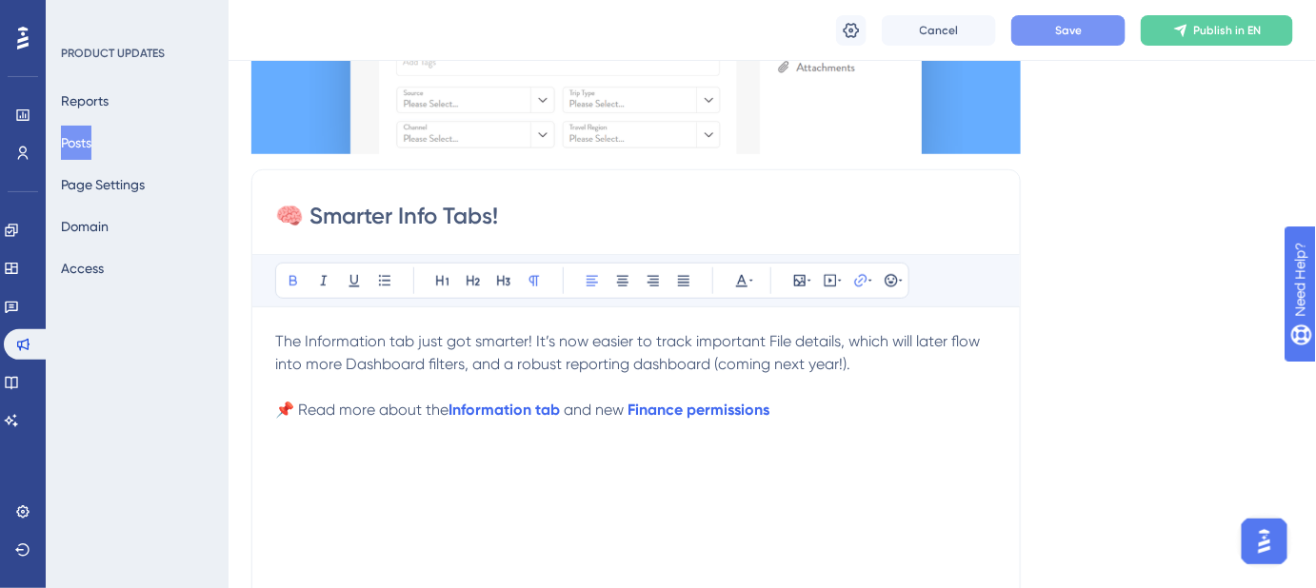
click at [782, 414] on p "📌 Read more about the Information tab and new Finance permissions" at bounding box center [636, 410] width 722 height 23
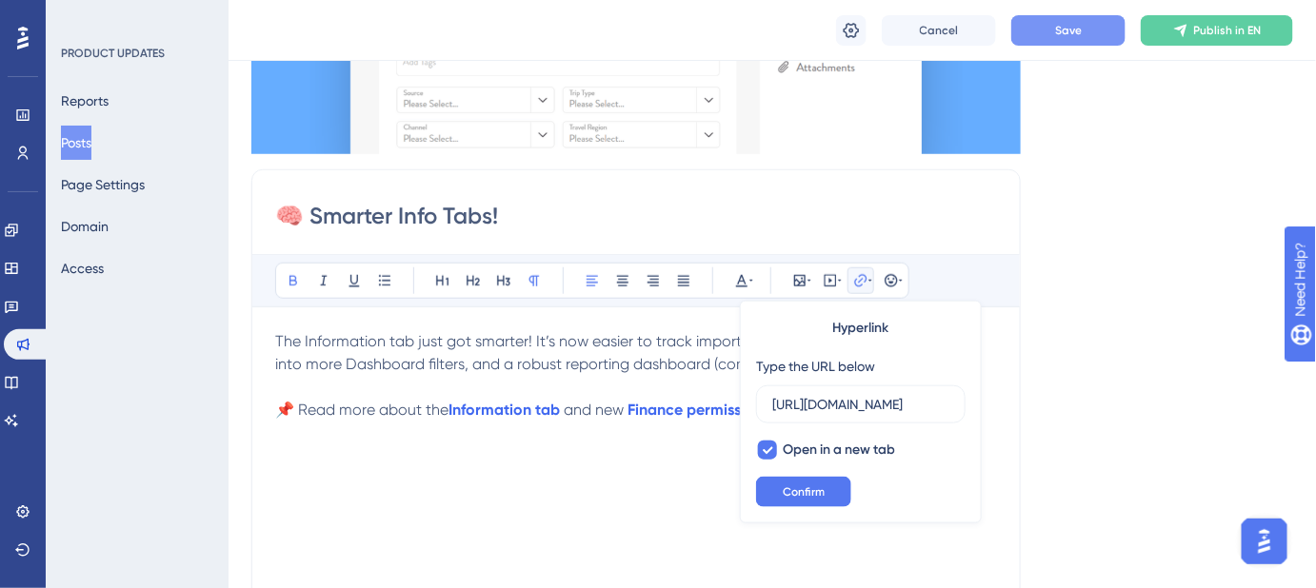
scroll to position [0, 431]
click at [731, 444] on div "The Information tab just got smarter! It’s now easier to track important File d…" at bounding box center [636, 539] width 722 height 419
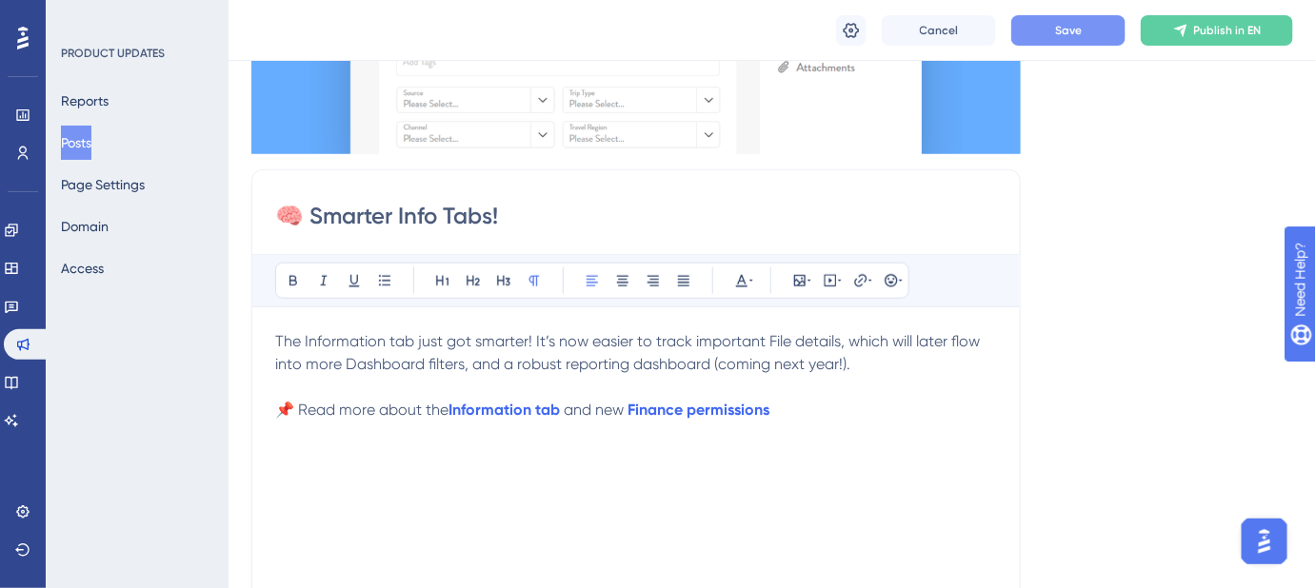
click at [302, 407] on span "📌 Read more about the" at bounding box center [361, 410] width 173 height 18
drag, startPoint x: 786, startPoint y: 407, endPoint x: 775, endPoint y: 410, distance: 11.8
click at [772, 410] on p "📌 Read more about the Information tab and new Finance permissions ." at bounding box center [636, 410] width 722 height 23
click at [871, 360] on p "The Information tab just got smarter! It’s now easier to track important File d…" at bounding box center [636, 353] width 722 height 46
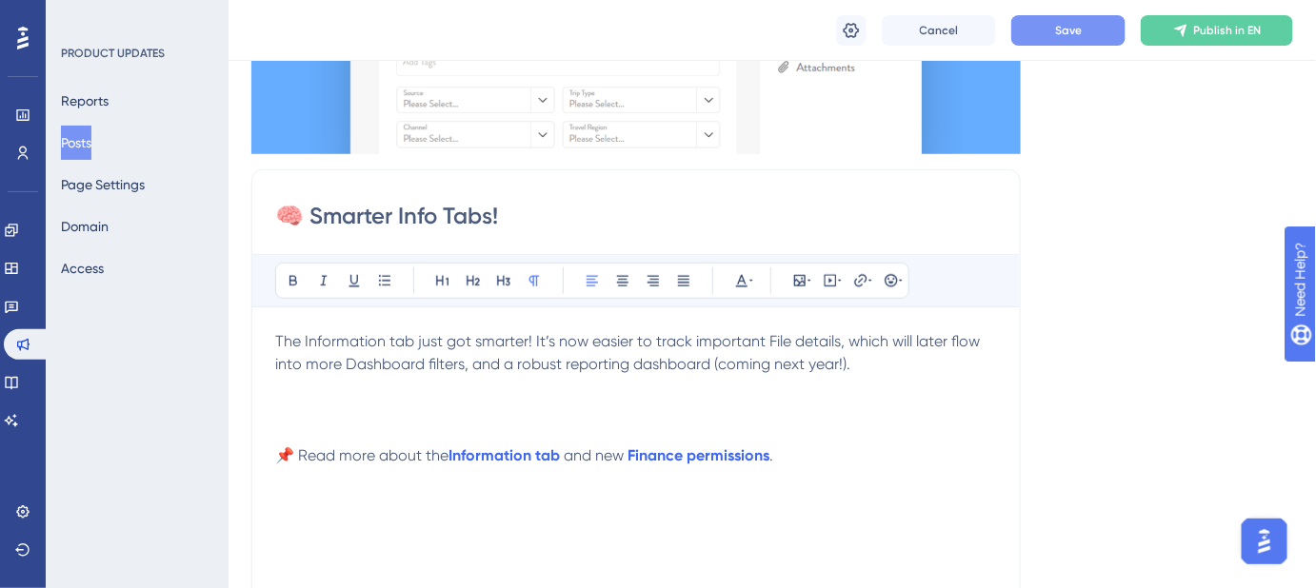
click at [1035, 34] on button "Save" at bounding box center [1068, 30] width 114 height 30
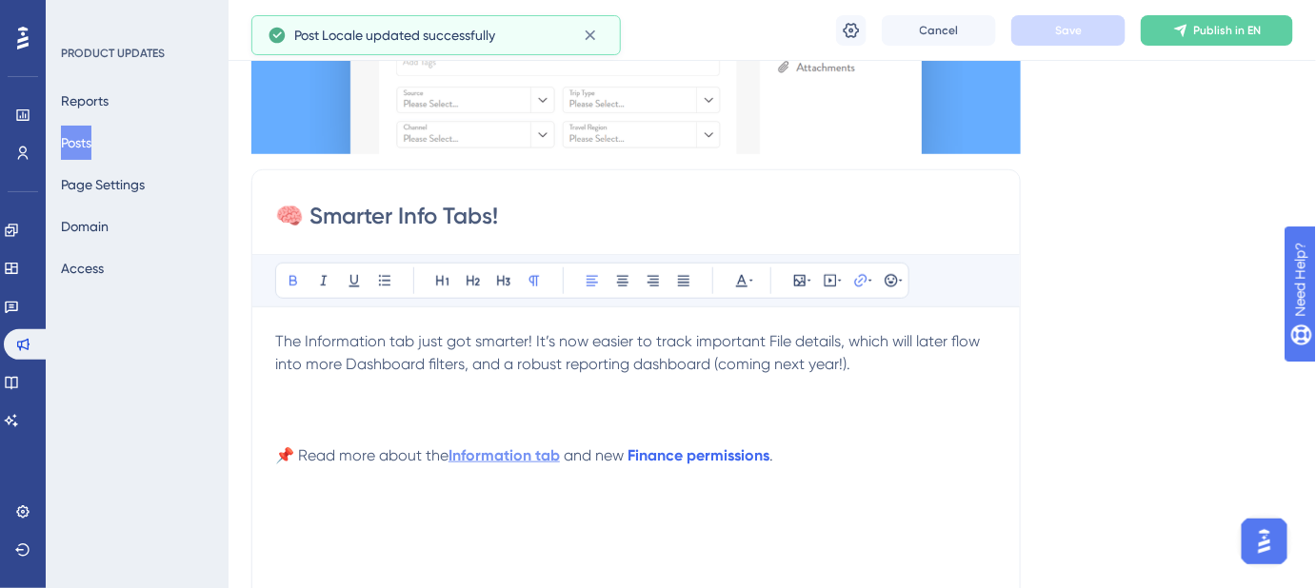
click at [524, 457] on strong "Information tab" at bounding box center [503, 455] width 111 height 18
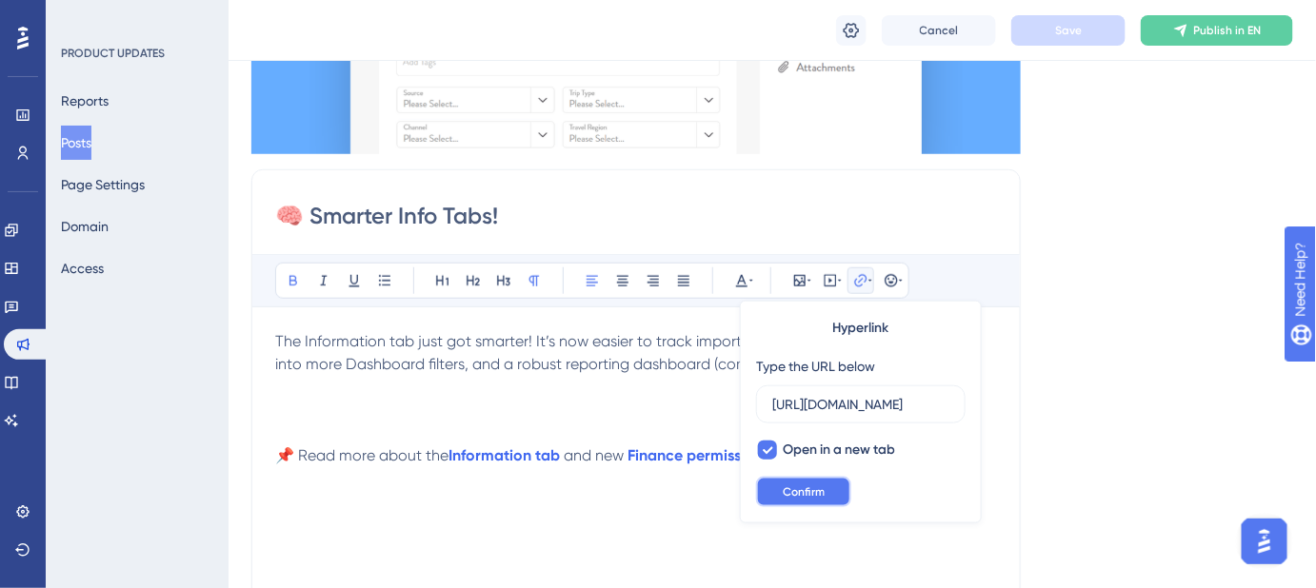
click at [807, 491] on span "Confirm" at bounding box center [804, 492] width 42 height 15
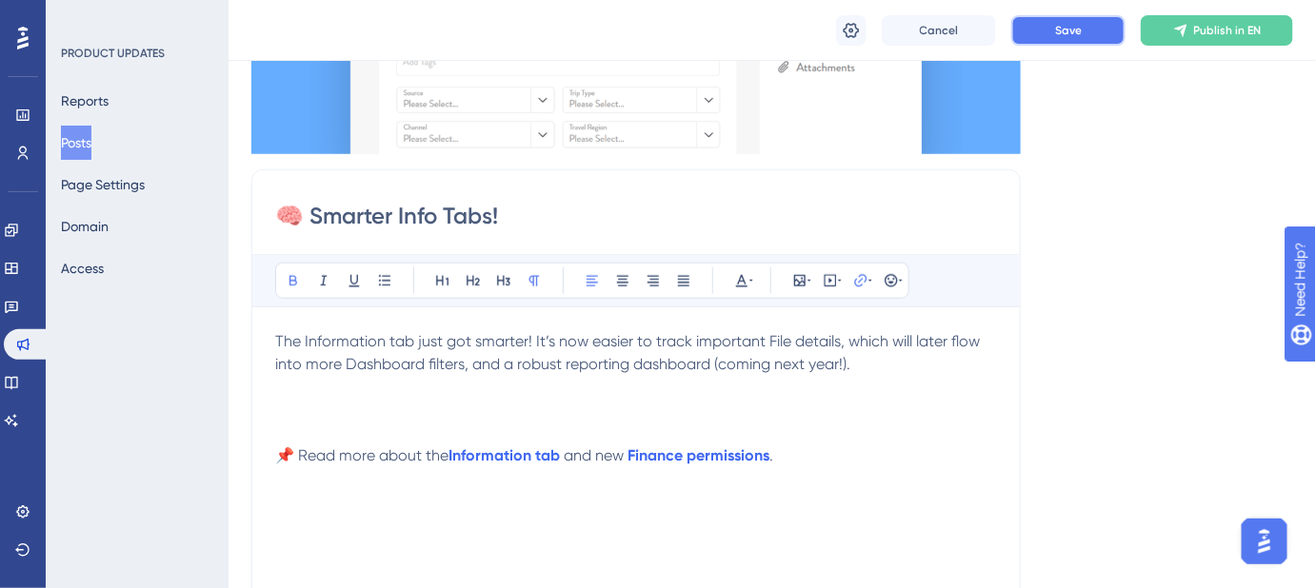
click at [1091, 26] on button "Save" at bounding box center [1068, 30] width 114 height 30
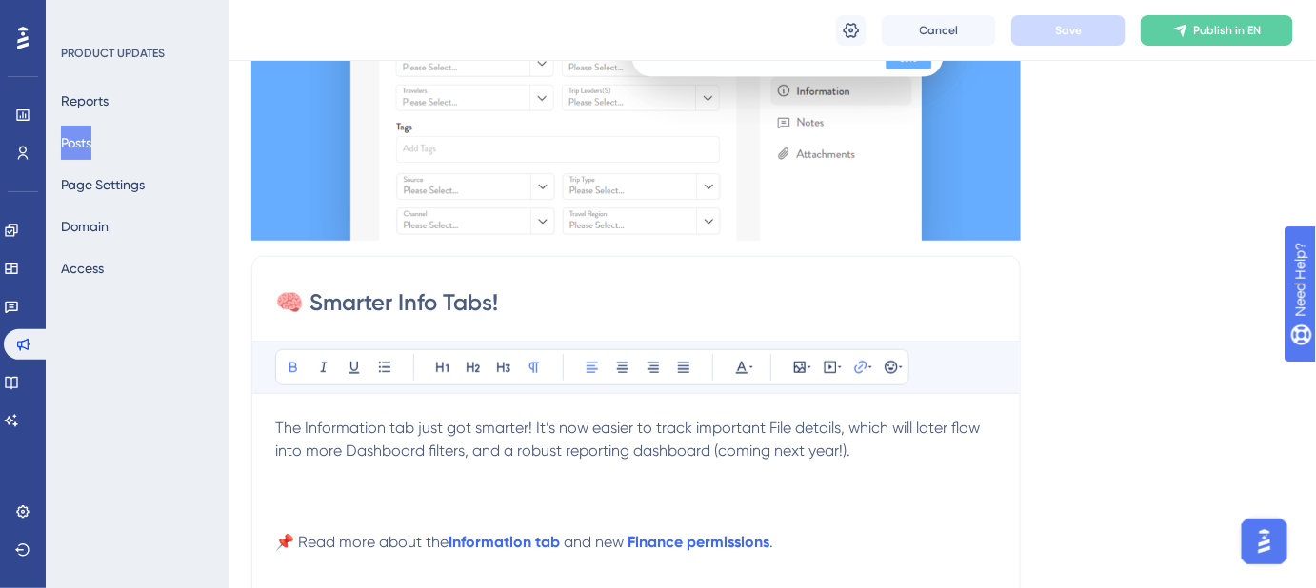
scroll to position [432, 0]
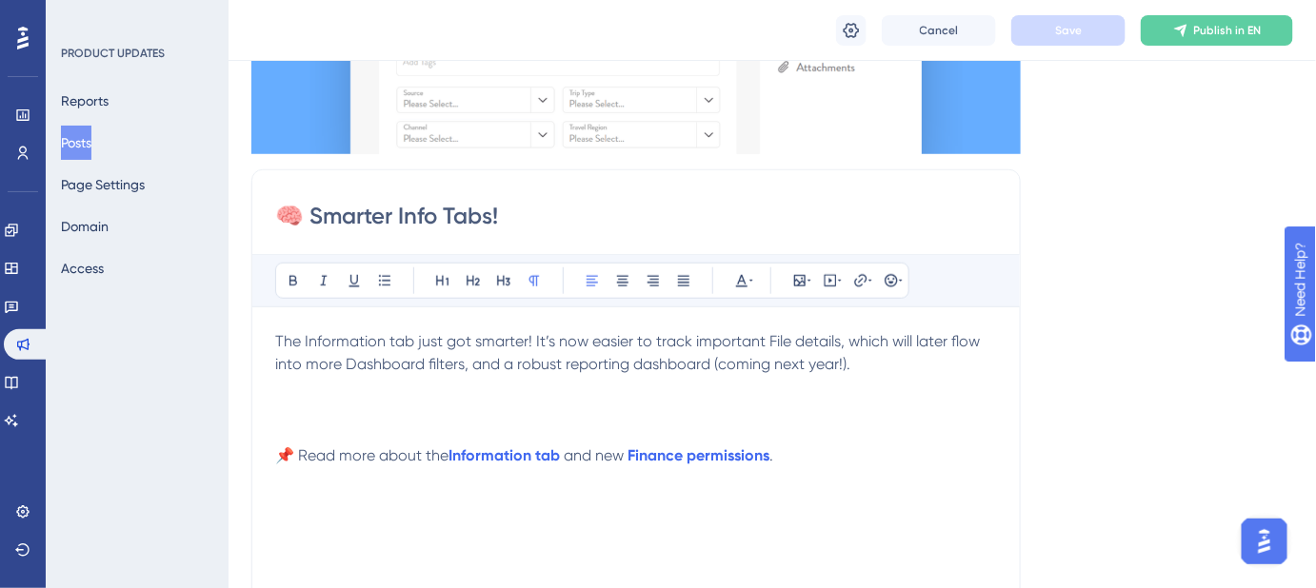
click at [297, 402] on p at bounding box center [636, 410] width 722 height 23
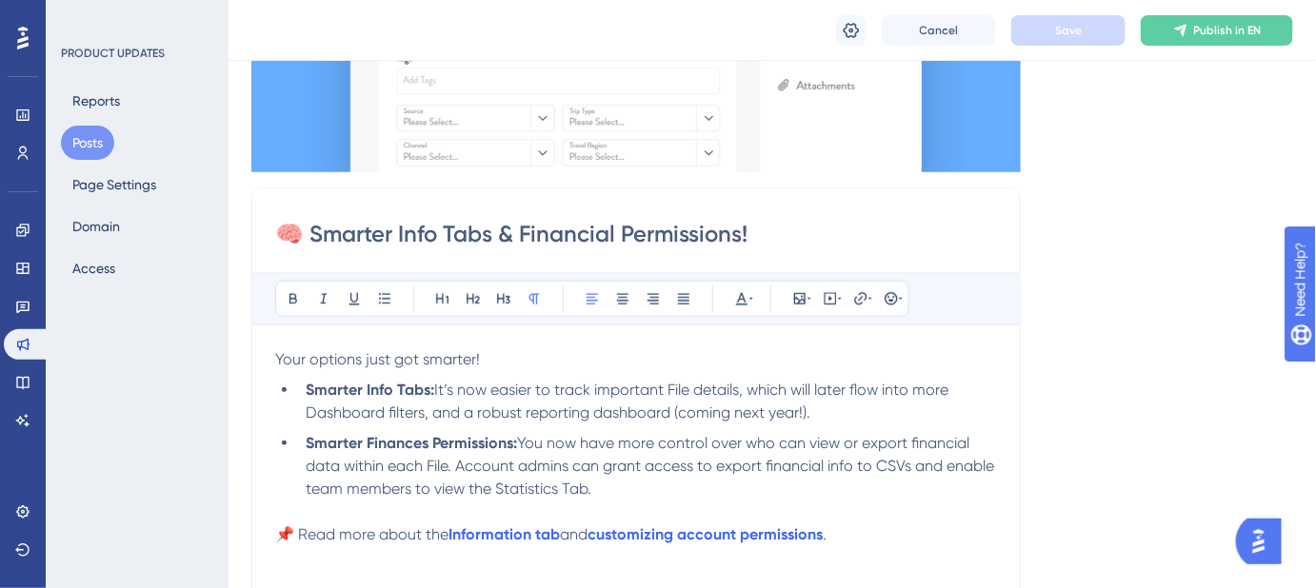
scroll to position [434, 0]
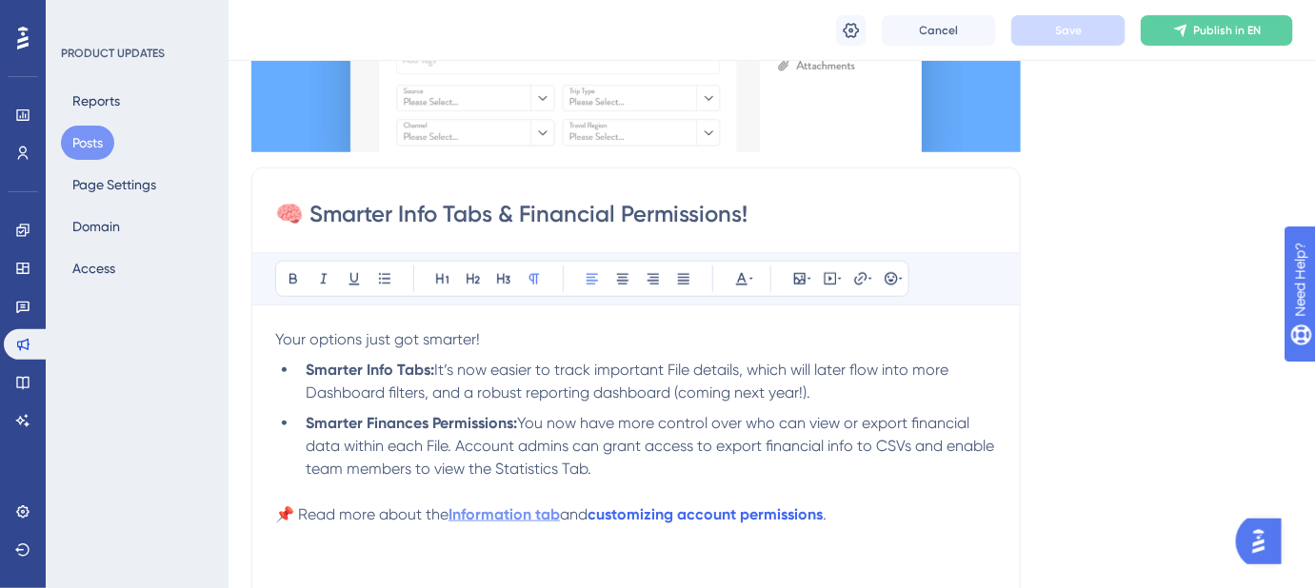
click at [550, 516] on strong "Information tab" at bounding box center [503, 514] width 111 height 18
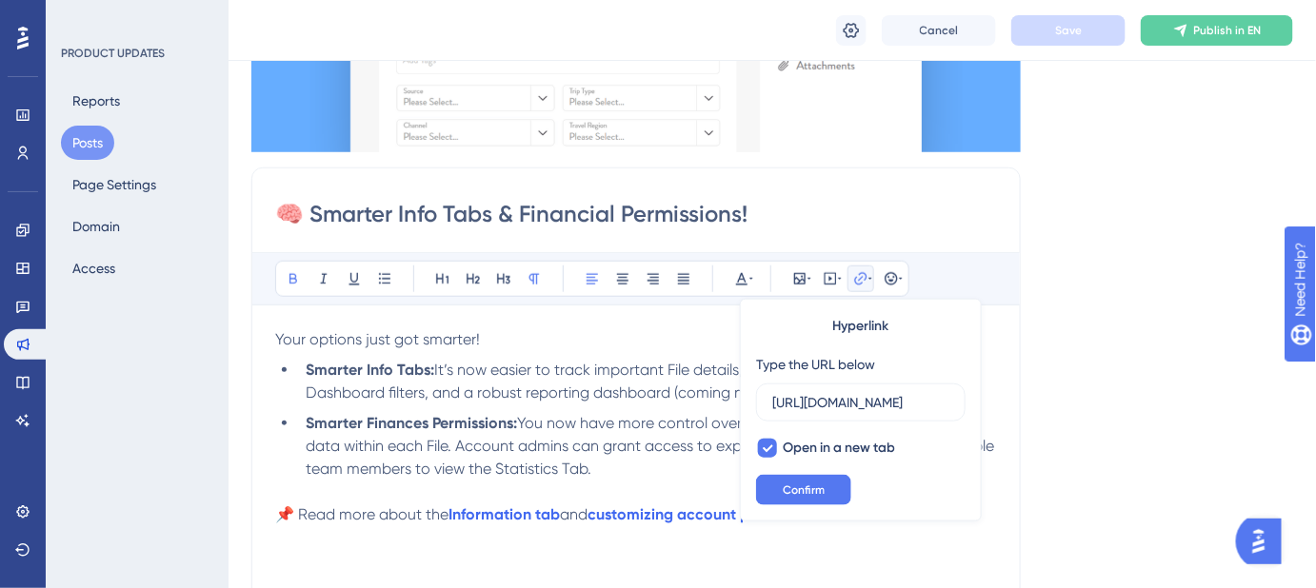
scroll to position [0, 0]
click at [840, 525] on p "📌 Read more about the Information tab and customizing account permissions ." at bounding box center [636, 515] width 722 height 23
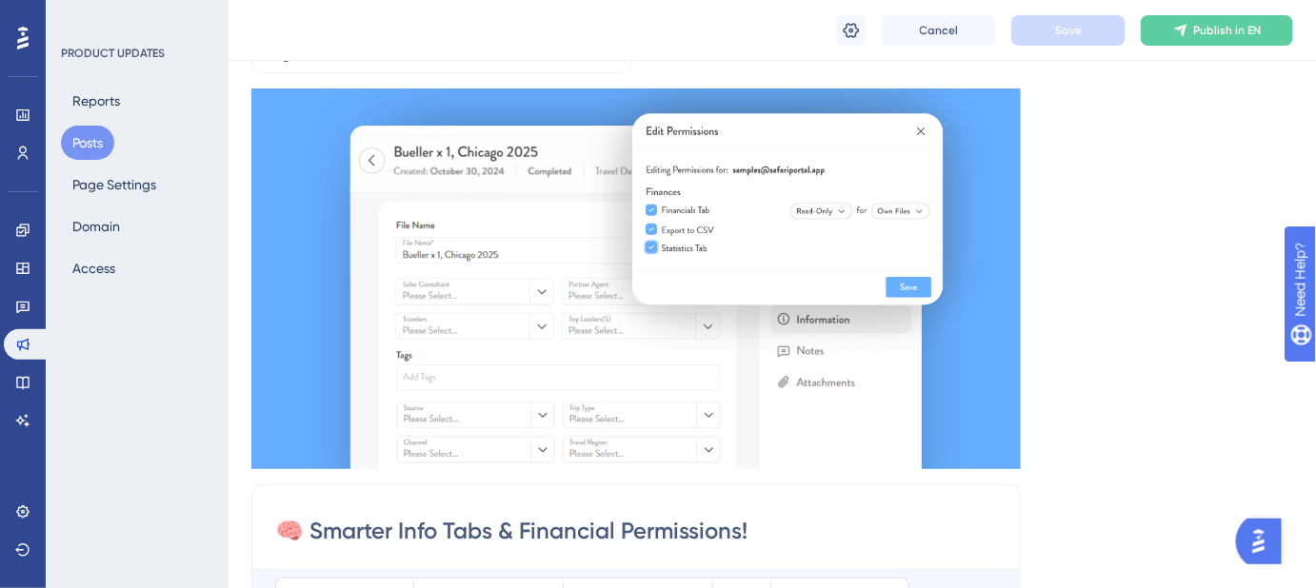
scroll to position [432, 0]
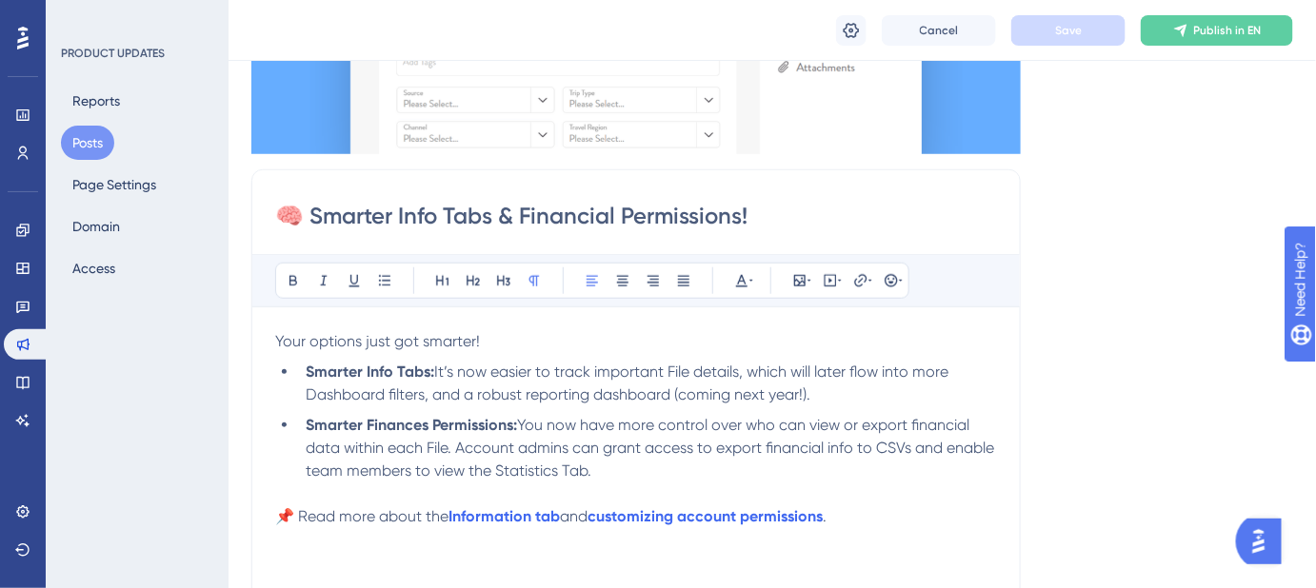
drag, startPoint x: 759, startPoint y: 213, endPoint x: 317, endPoint y: 234, distance: 442.2
click at [317, 234] on div "🧠 Smarter Info Tabs & Financial Permissions! Bold Italic Underline Bullet Point…" at bounding box center [635, 471] width 769 height 604
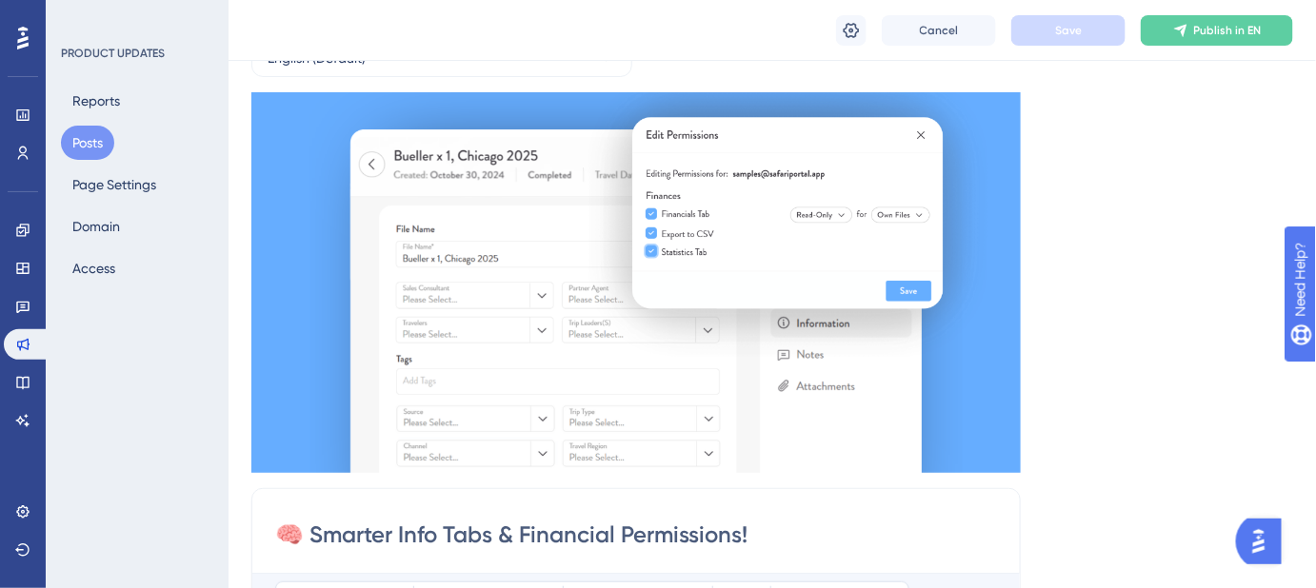
scroll to position [0, 0]
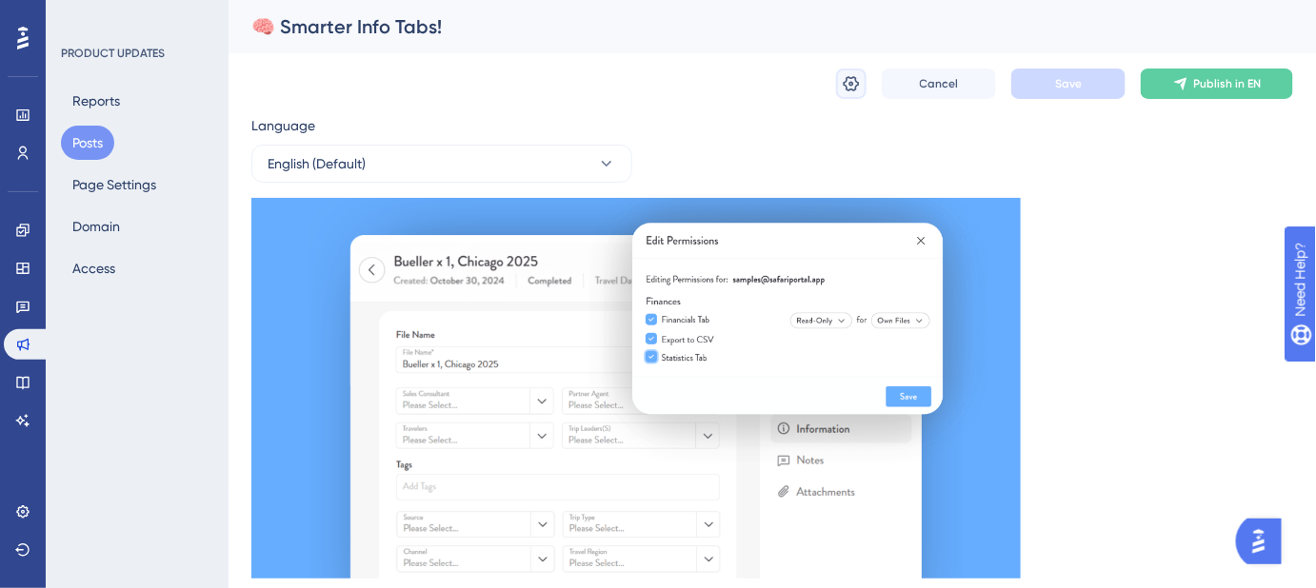
click at [854, 78] on icon at bounding box center [851, 83] width 19 height 19
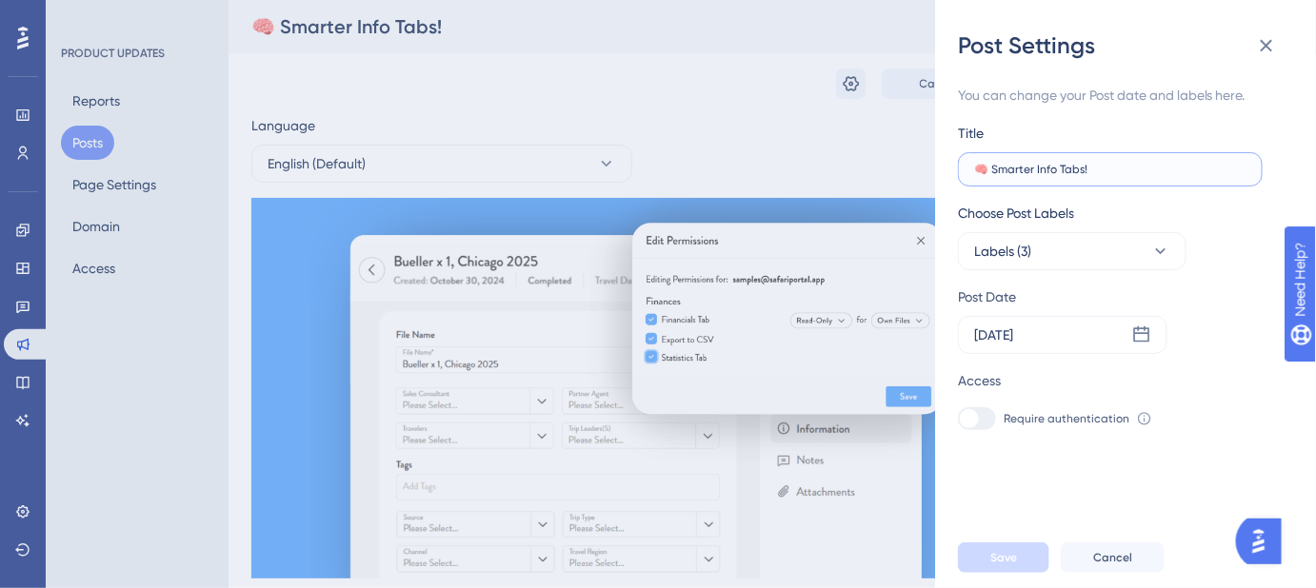
drag, startPoint x: 1112, startPoint y: 167, endPoint x: 995, endPoint y: 171, distance: 117.2
click at [995, 171] on input "🧠 Smarter Info Tabs!" at bounding box center [1110, 169] width 272 height 13
paste input "& Financial Permissions"
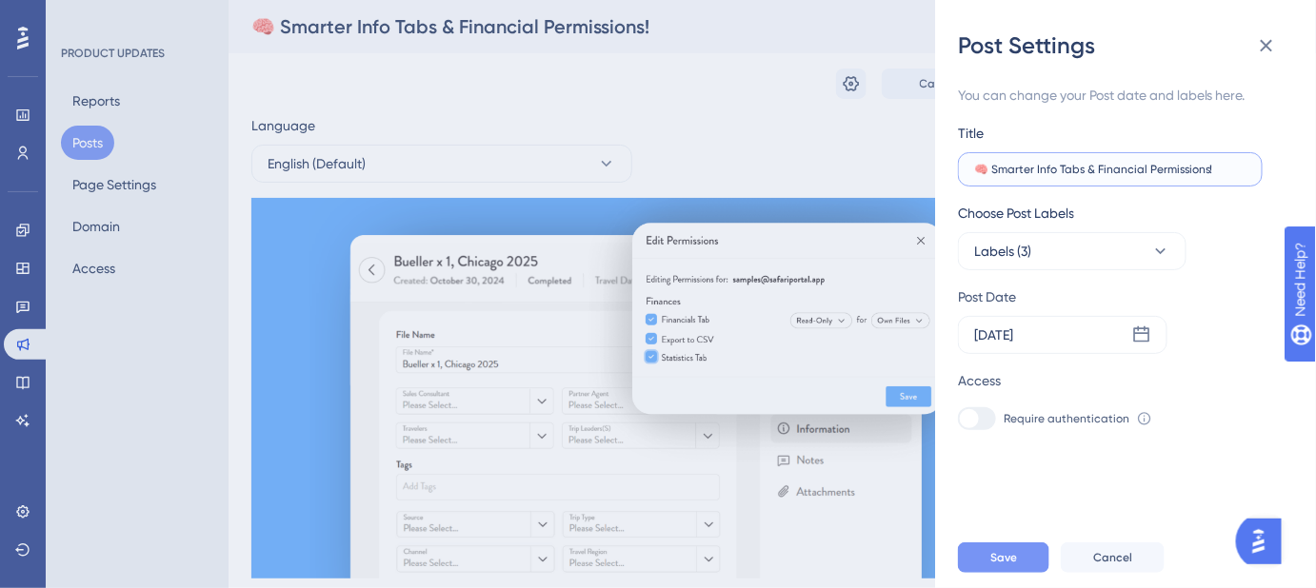
type input "🧠 Smarter Info Tabs & Financial Permissions!"
click at [1030, 572] on button "Save" at bounding box center [1003, 558] width 91 height 30
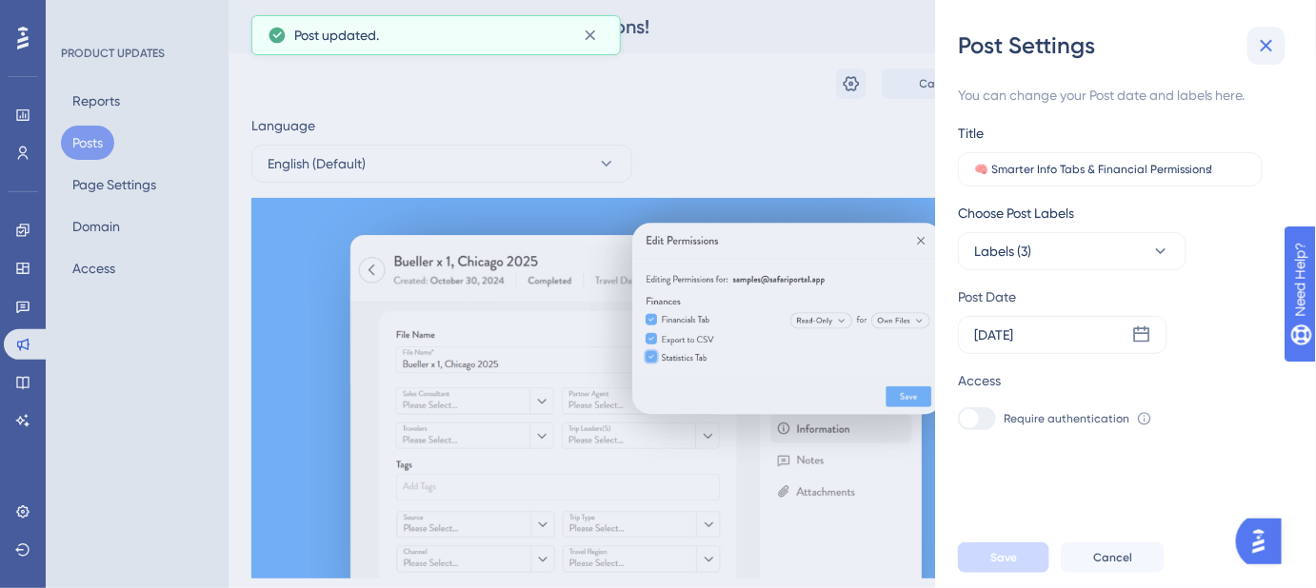
click at [1259, 47] on icon at bounding box center [1266, 45] width 23 height 23
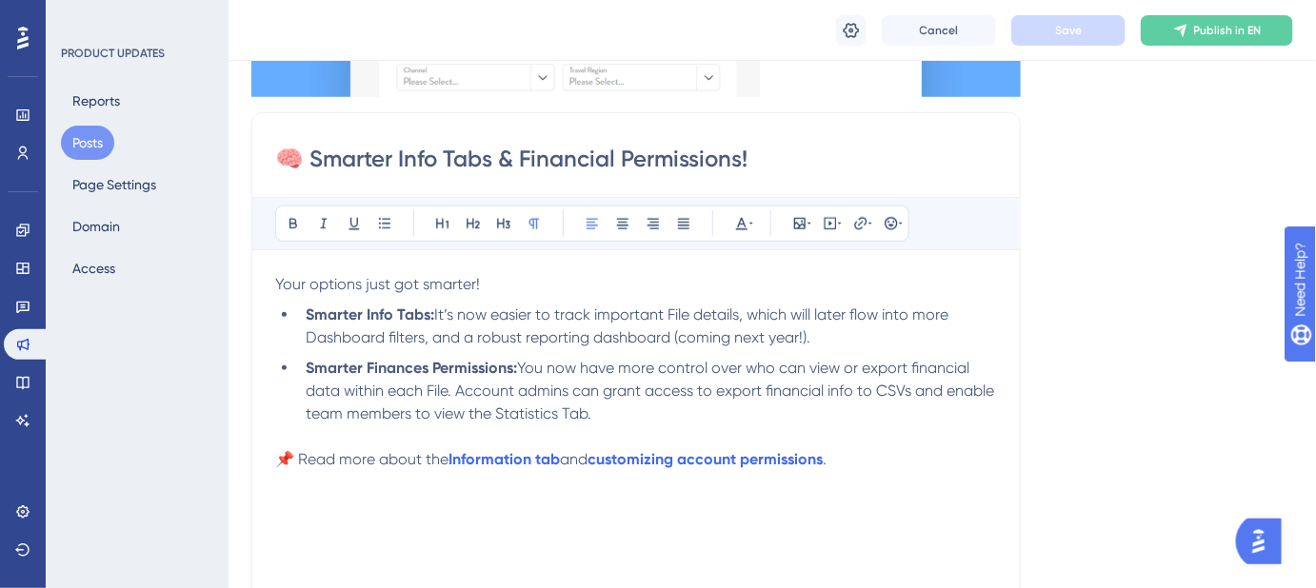
scroll to position [519, 0]
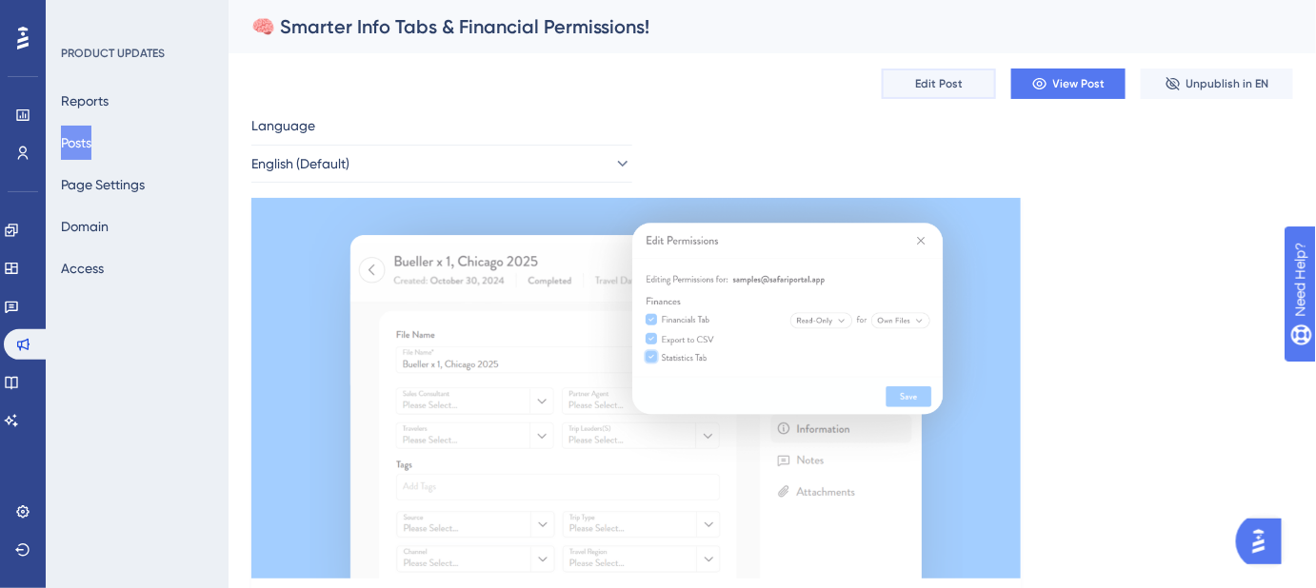
click at [933, 92] on button "Edit Post" at bounding box center [939, 84] width 114 height 30
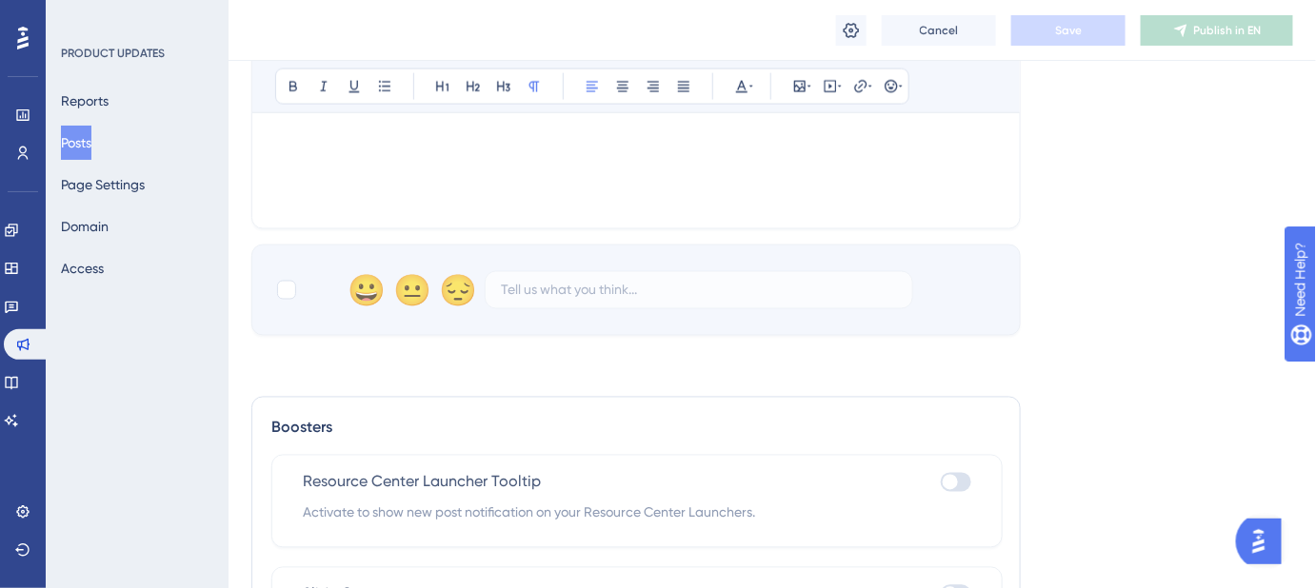
scroll to position [1140, 0]
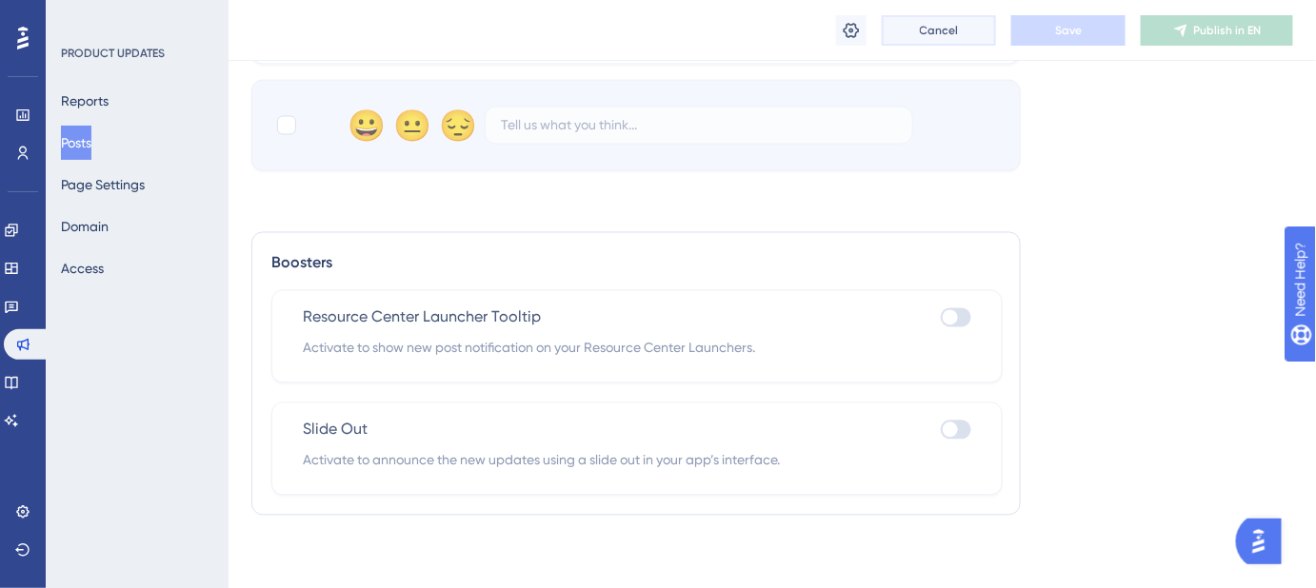
click at [912, 34] on button "Cancel" at bounding box center [939, 30] width 114 height 30
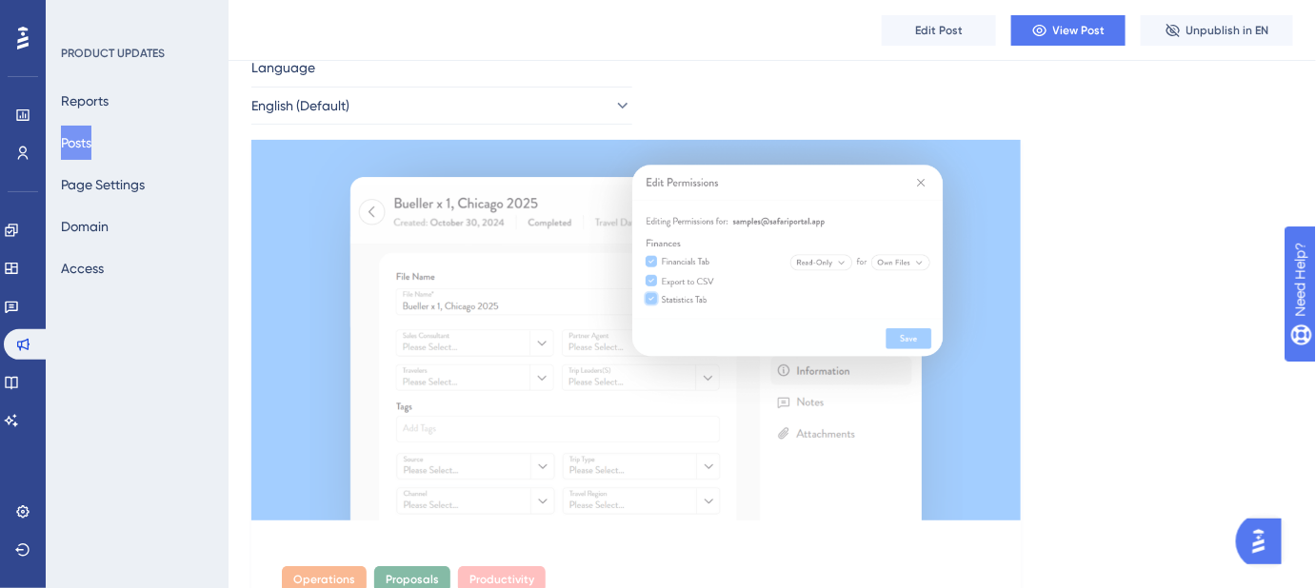
scroll to position [0, 0]
